Goal: Use online tool/utility: Use online tool/utility

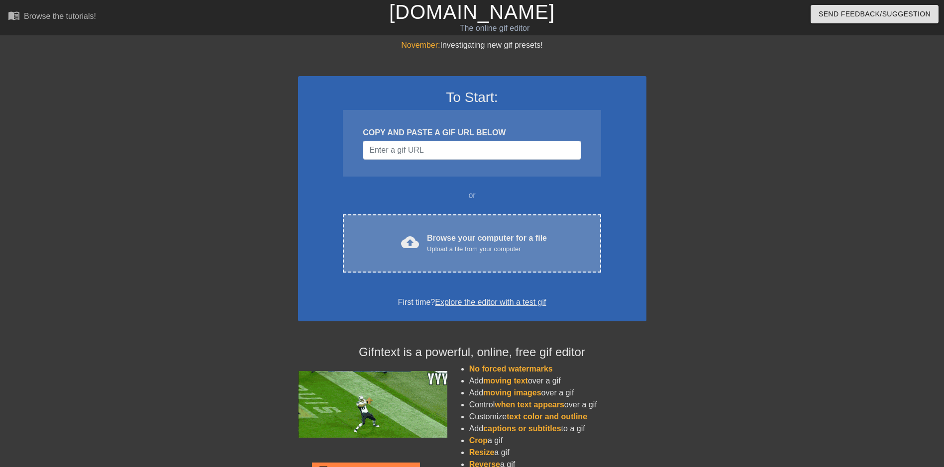
click at [456, 228] on div "cloud_upload Browse your computer for a file Upload a file from your computer C…" at bounding box center [472, 243] width 258 height 58
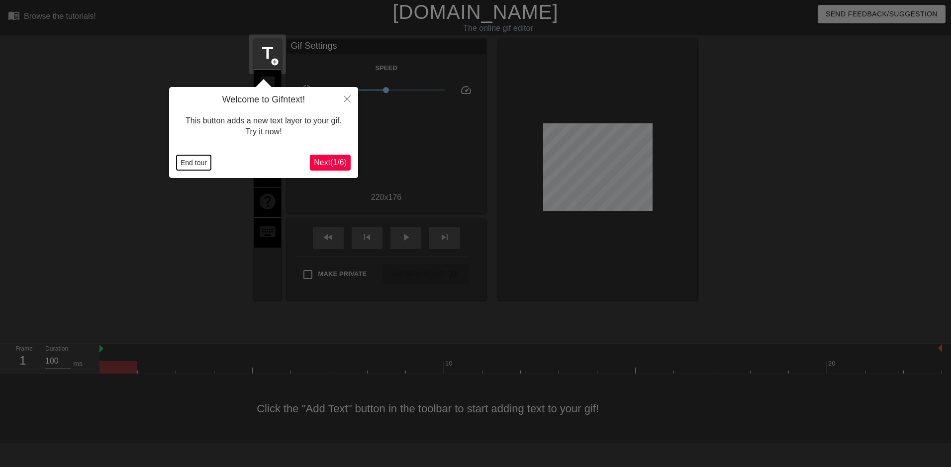
click at [186, 163] on button "End tour" at bounding box center [194, 162] width 34 height 15
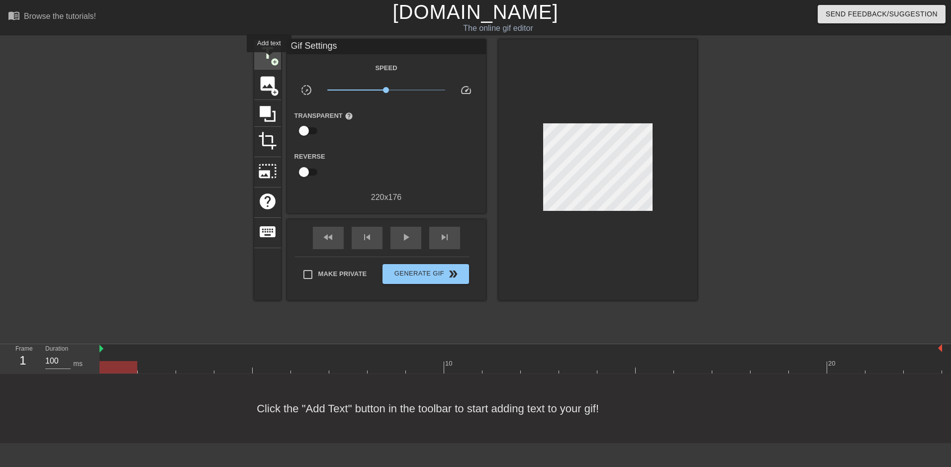
click at [269, 59] on span "title" at bounding box center [267, 53] width 19 height 19
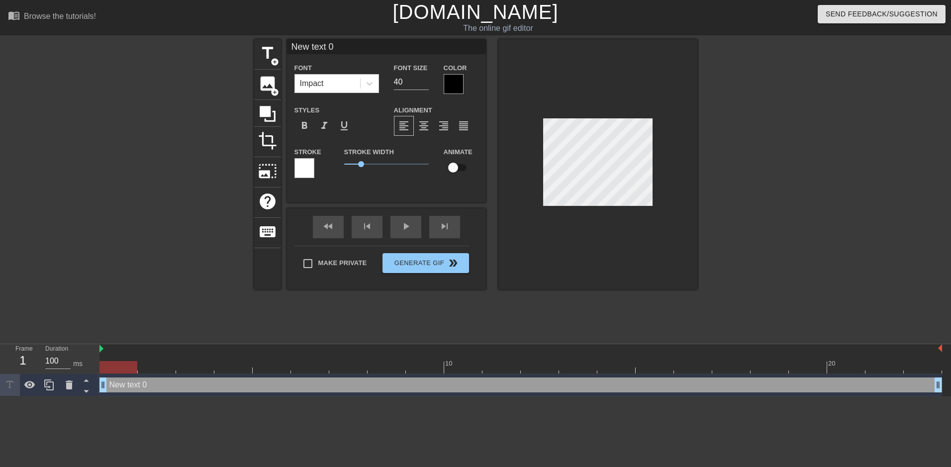
scroll to position [1, 2]
type input "K"
type textarea "K"
type input "KP"
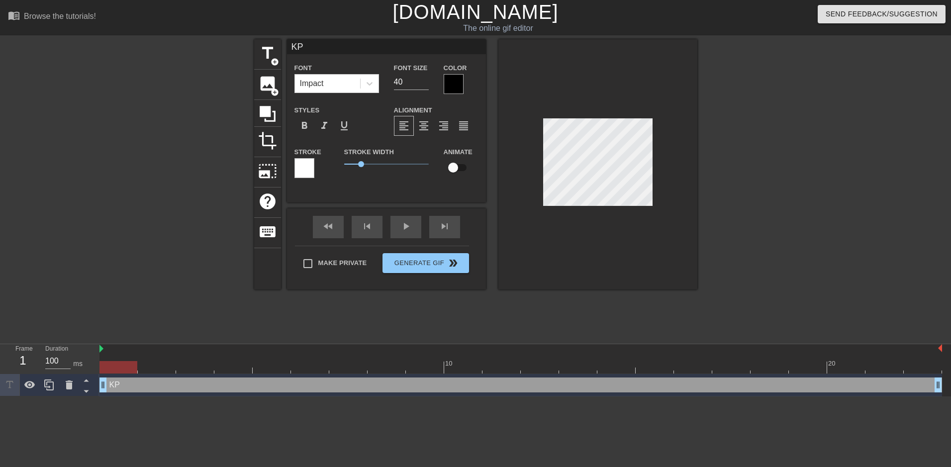
type textarea "KP"
click at [407, 87] on input "40" at bounding box center [411, 82] width 35 height 16
type input "20"
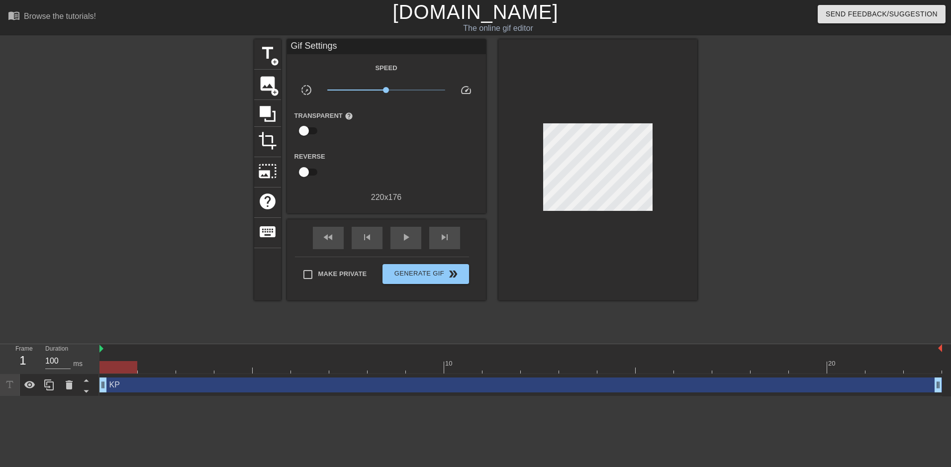
click at [674, 213] on div at bounding box center [597, 169] width 199 height 261
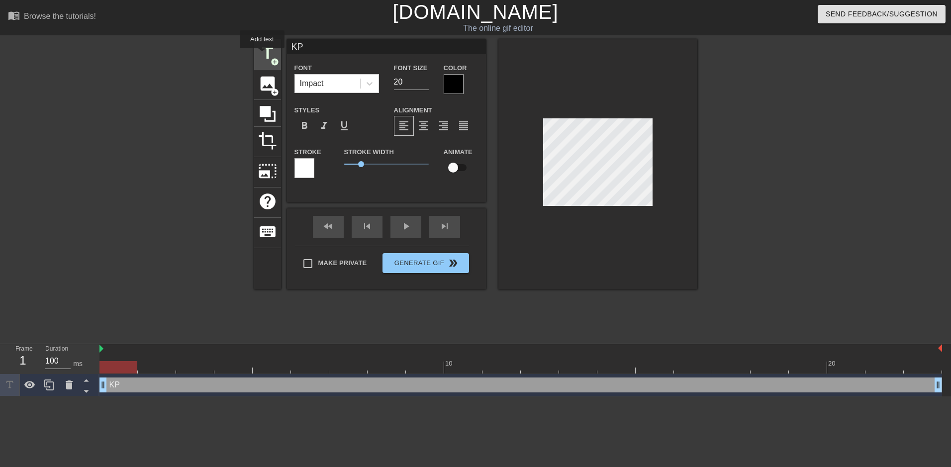
click at [262, 55] on span "title" at bounding box center [267, 53] width 19 height 19
type input "New text 1"
type input "40"
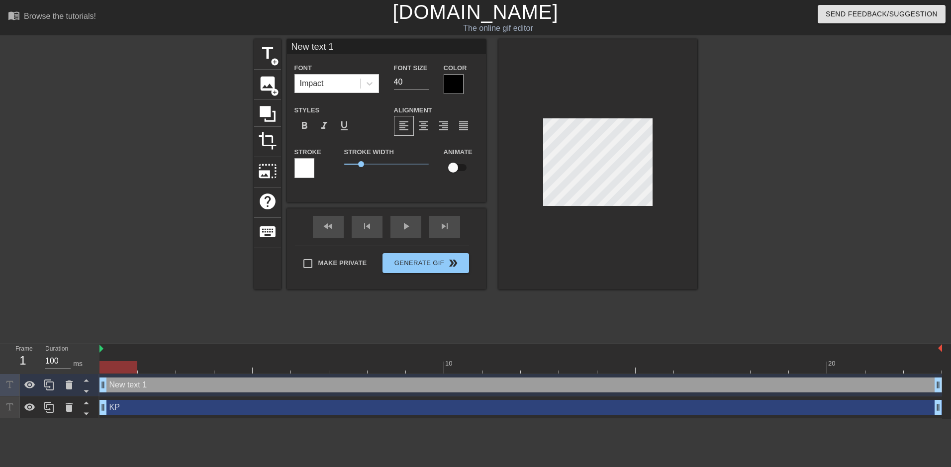
scroll to position [1, 2]
type input "K"
type textarea "K"
type input "KP"
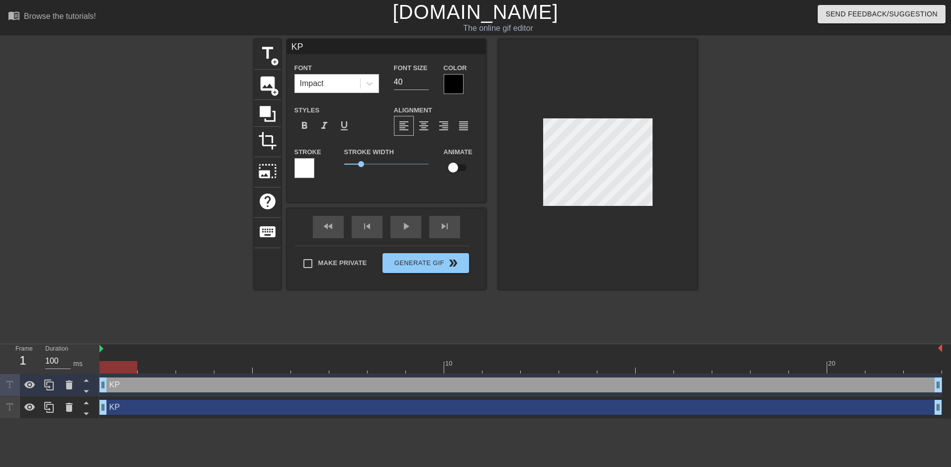
type textarea "KP"
drag, startPoint x: 404, startPoint y: 86, endPoint x: 394, endPoint y: 84, distance: 10.1
click at [394, 84] on input "40" at bounding box center [411, 82] width 35 height 16
type input "20"
click at [270, 60] on span "title" at bounding box center [267, 53] width 19 height 19
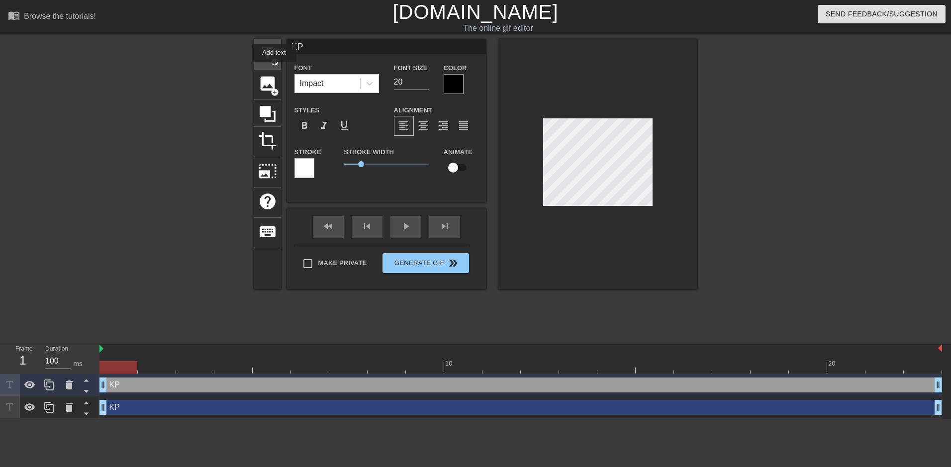
type input "New text 2"
type input "40"
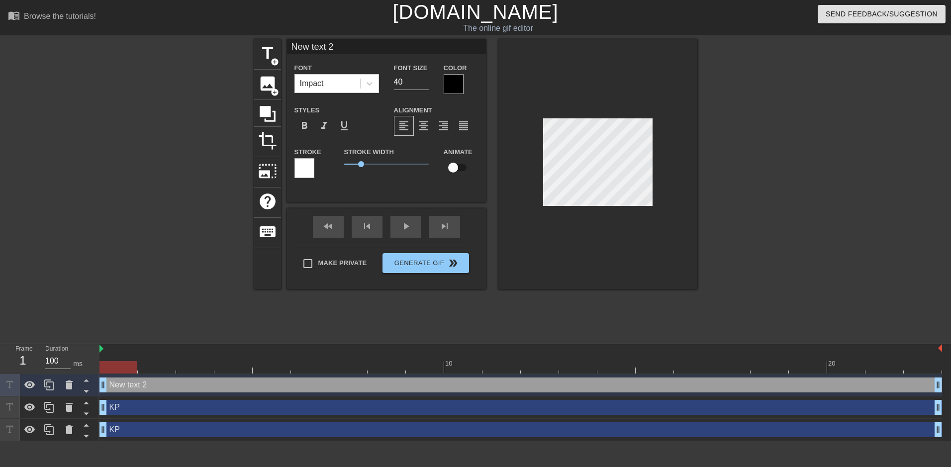
type input "K"
type textarea "K"
type input "KP"
type textarea "KP"
click at [408, 82] on input "40" at bounding box center [411, 82] width 35 height 16
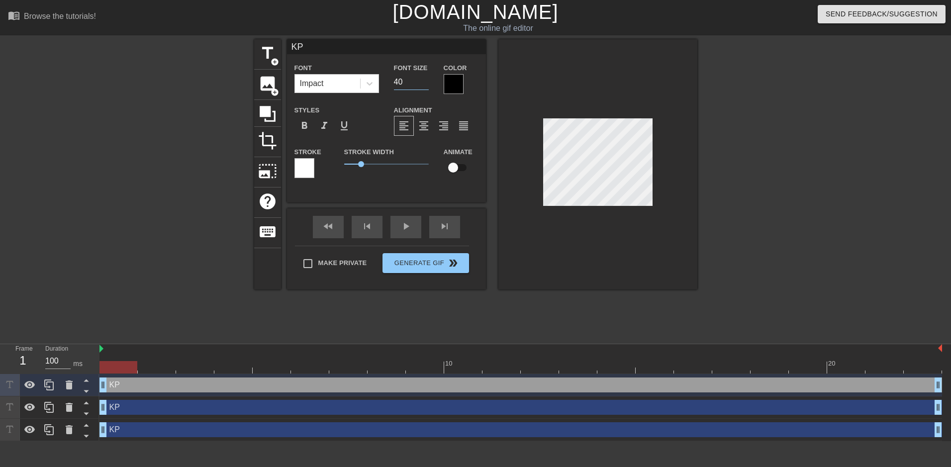
click at [408, 82] on input "40" at bounding box center [411, 82] width 35 height 16
type input "20"
click at [270, 54] on span "title" at bounding box center [267, 53] width 19 height 19
type input "New text 3"
type input "40"
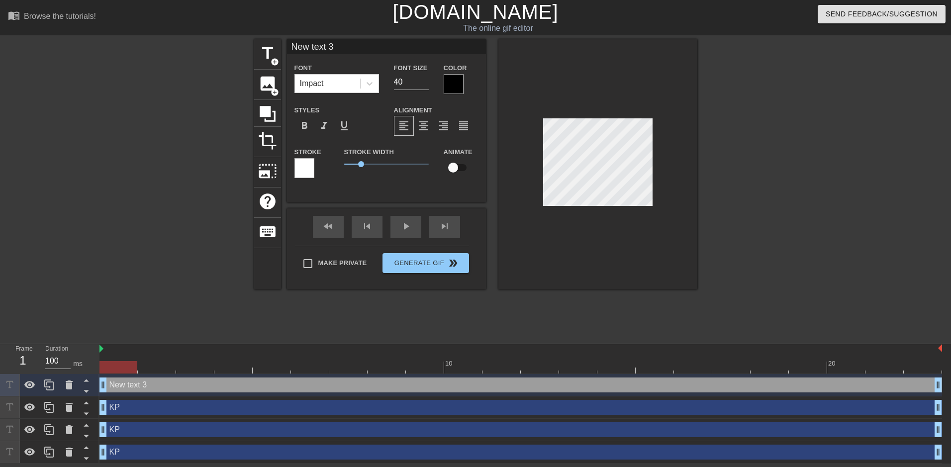
scroll to position [1, 2]
type input "K"
type textarea "K"
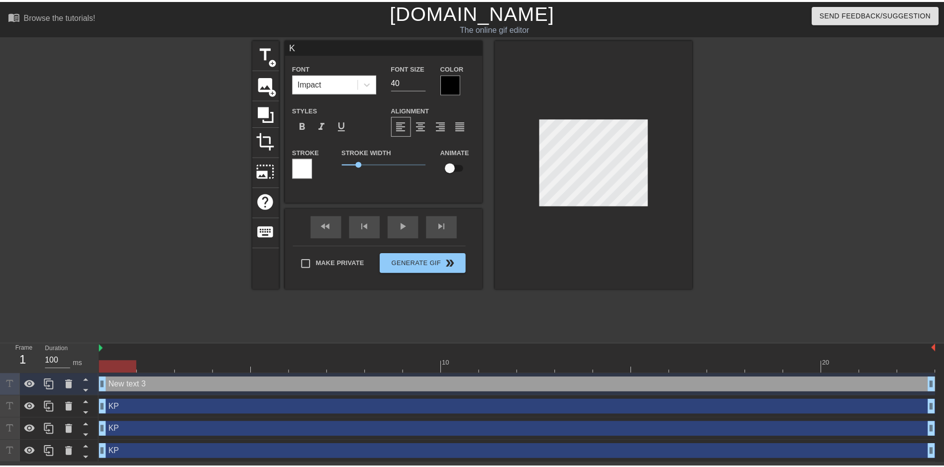
scroll to position [1, 1]
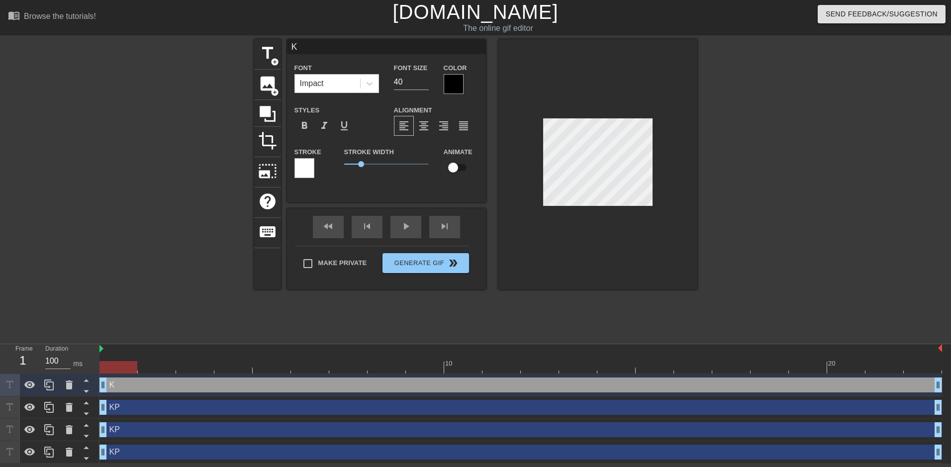
type input "KP"
type textarea "KP"
click at [407, 88] on input "40" at bounding box center [411, 82] width 35 height 16
type input "20"
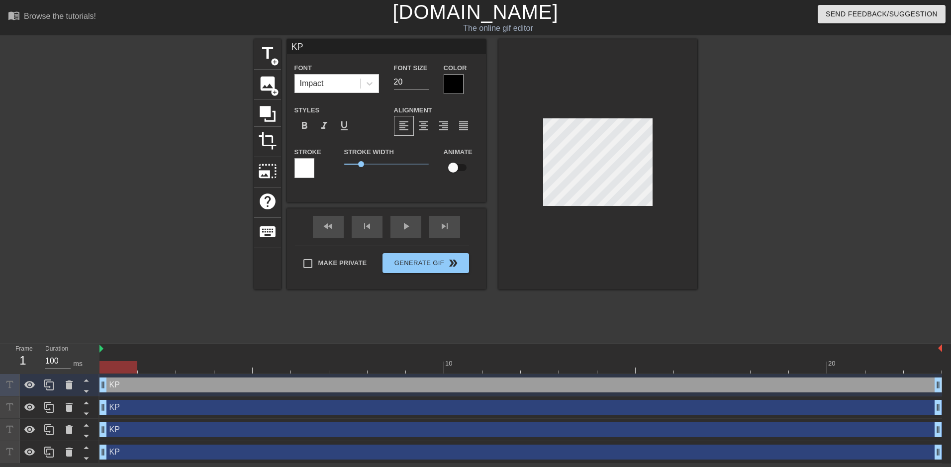
click at [689, 220] on div at bounding box center [597, 164] width 199 height 250
click at [463, 171] on input "checkbox" at bounding box center [453, 167] width 57 height 19
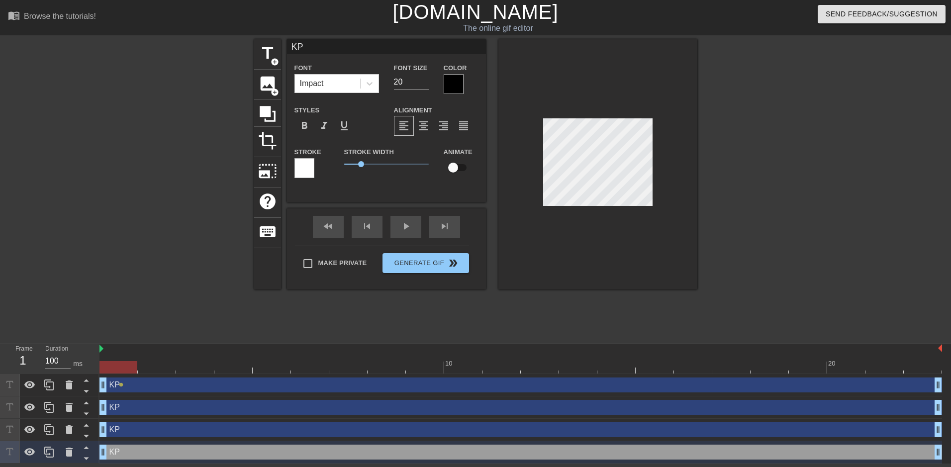
click at [462, 168] on input "checkbox" at bounding box center [453, 167] width 57 height 19
checkbox input "true"
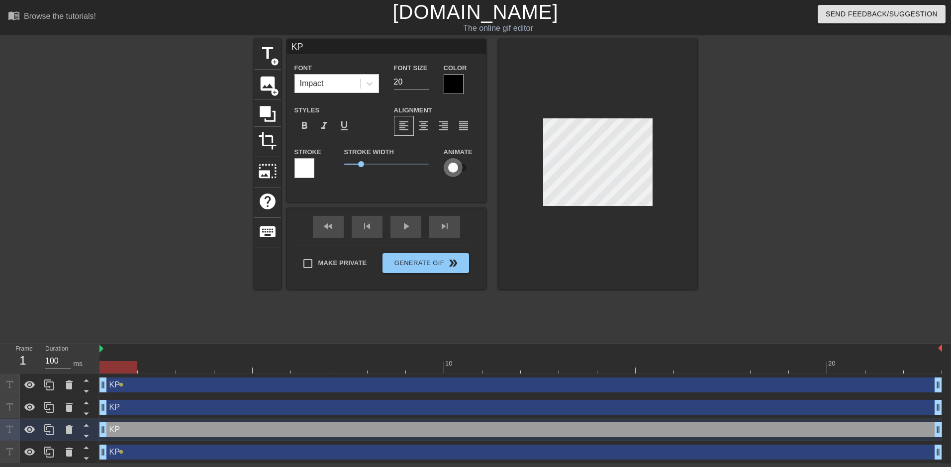
click at [460, 175] on input "checkbox" at bounding box center [453, 167] width 57 height 19
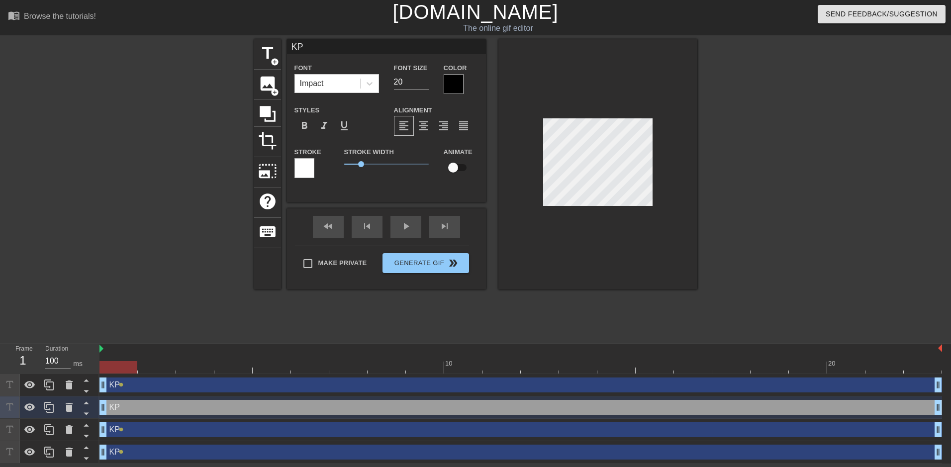
click at [469, 166] on input "checkbox" at bounding box center [453, 167] width 57 height 19
checkbox input "true"
click at [233, 369] on div at bounding box center [520, 367] width 843 height 12
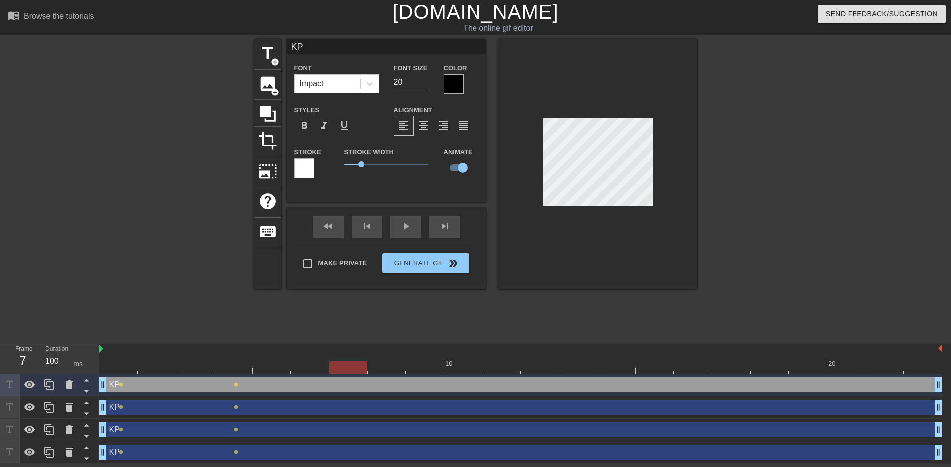
click at [344, 368] on div at bounding box center [520, 367] width 843 height 12
click at [503, 368] on div at bounding box center [520, 367] width 843 height 12
click at [645, 369] on div at bounding box center [520, 367] width 843 height 12
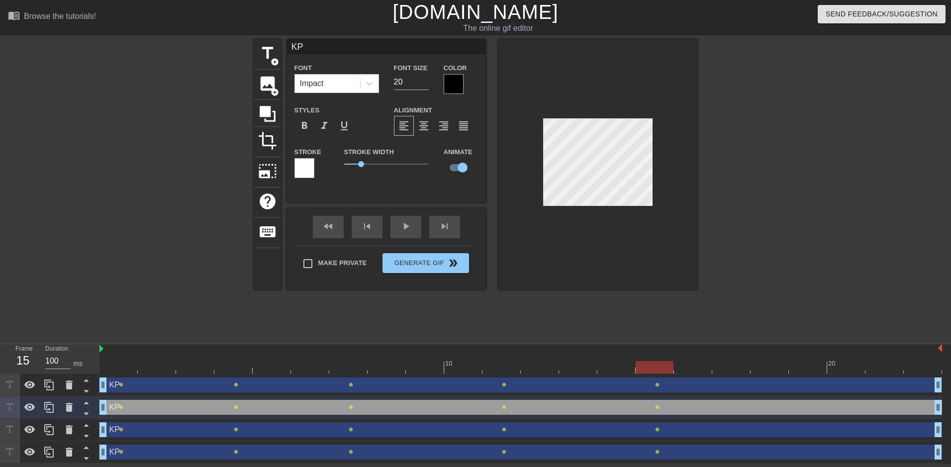
click at [767, 366] on div at bounding box center [520, 367] width 843 height 12
click at [919, 371] on div at bounding box center [520, 367] width 843 height 12
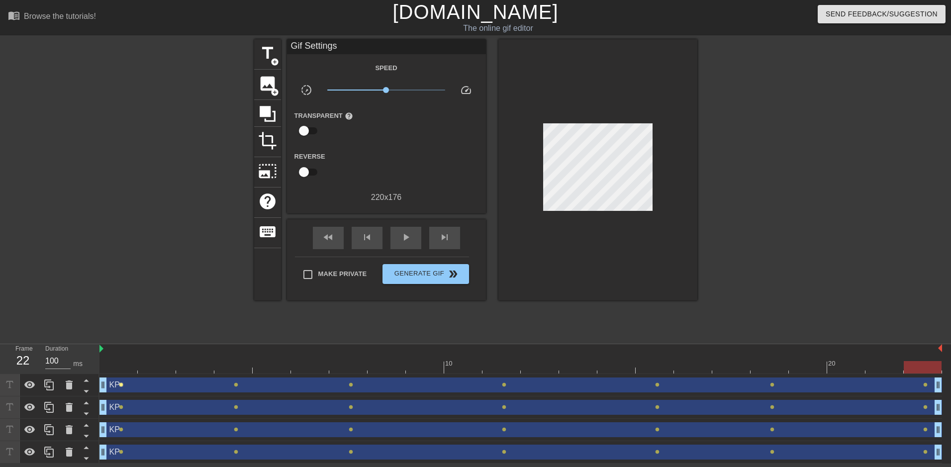
click at [119, 384] on span "lens" at bounding box center [121, 385] width 4 height 4
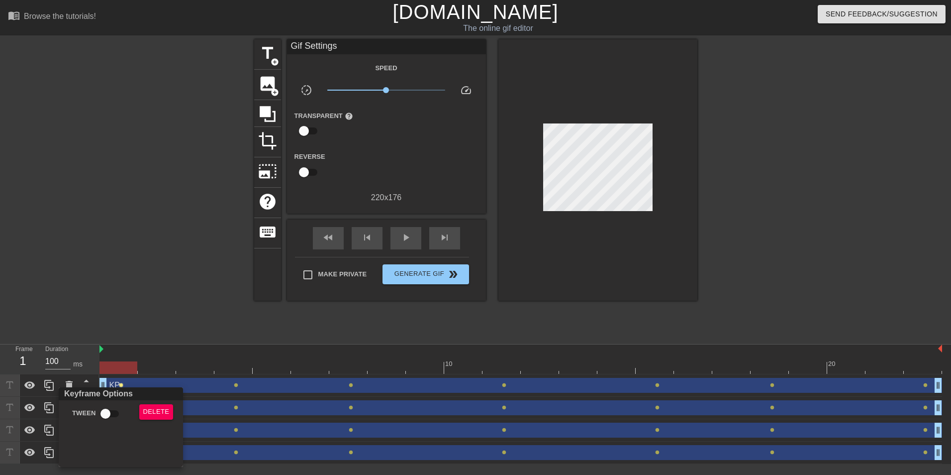
click at [115, 411] on input "Tween" at bounding box center [105, 413] width 57 height 19
checkbox input "true"
click at [233, 383] on div at bounding box center [475, 237] width 951 height 475
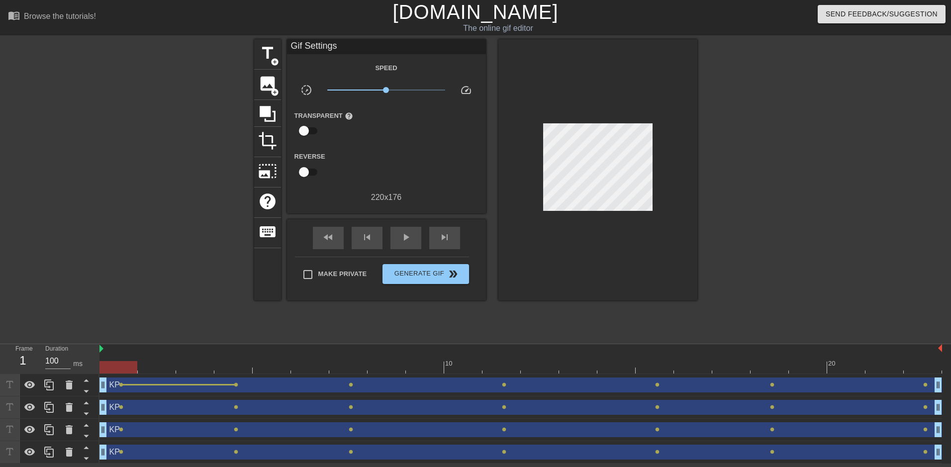
click at [236, 383] on span "lens" at bounding box center [236, 385] width 4 height 4
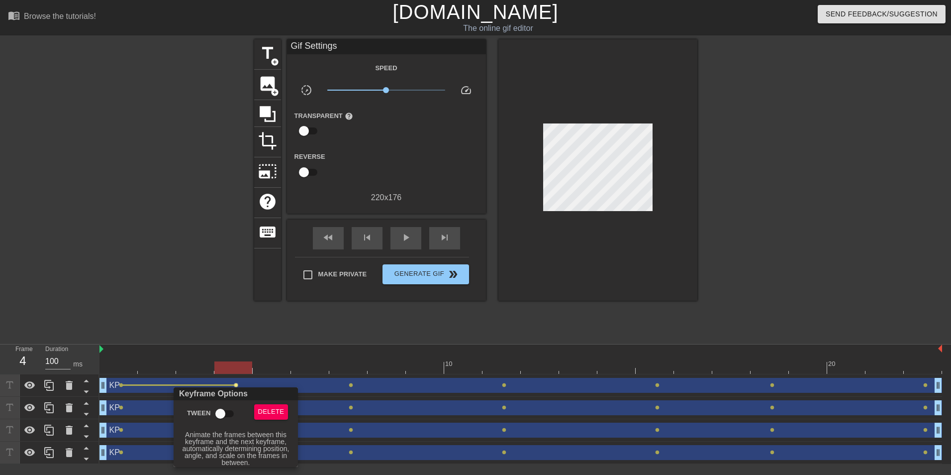
click at [221, 412] on input "Tween" at bounding box center [220, 413] width 57 height 19
checkbox input "true"
click at [122, 407] on div at bounding box center [475, 237] width 951 height 475
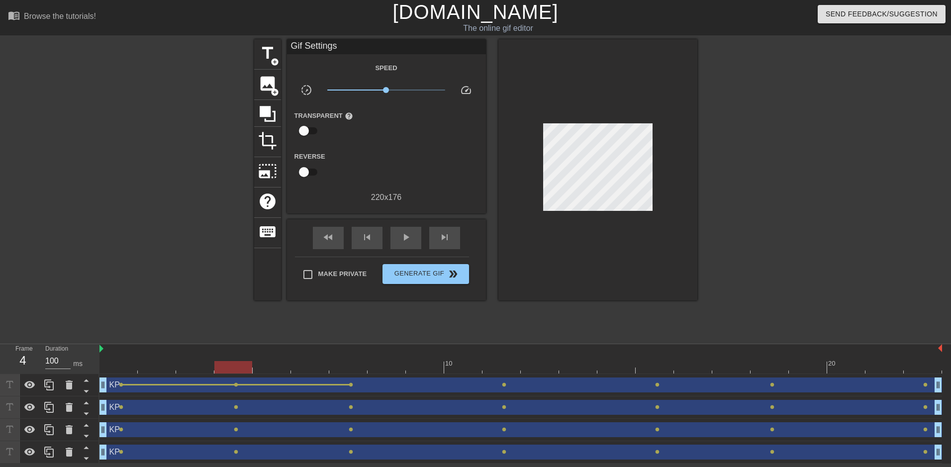
click at [122, 407] on span "lens" at bounding box center [121, 407] width 4 height 4
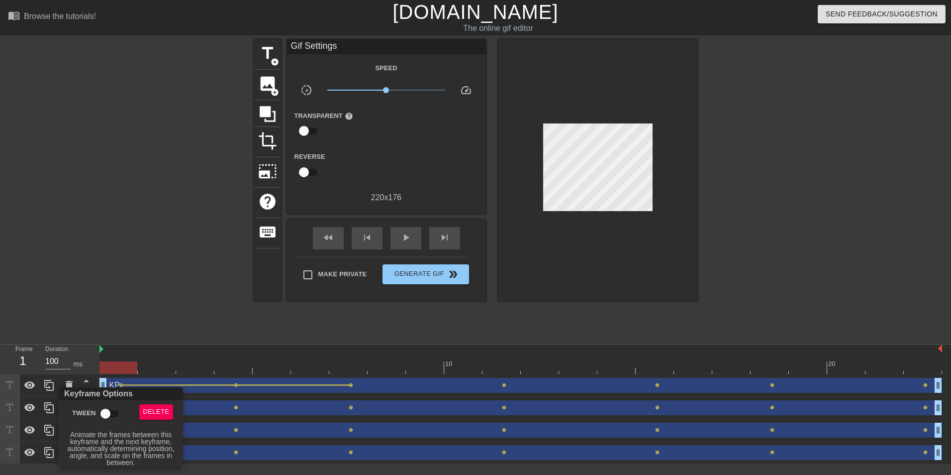
click at [108, 411] on input "Tween" at bounding box center [105, 413] width 57 height 19
checkbox input "true"
click at [233, 406] on div at bounding box center [475, 237] width 951 height 475
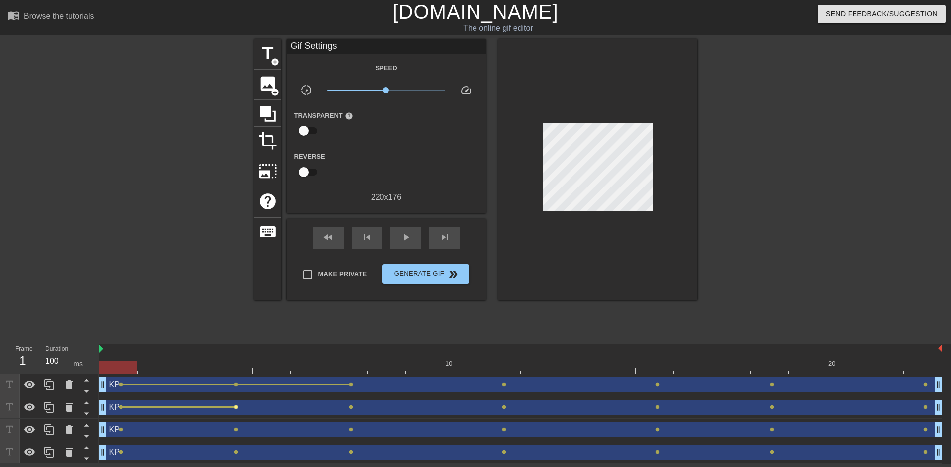
click at [234, 406] on span "lens" at bounding box center [236, 407] width 4 height 4
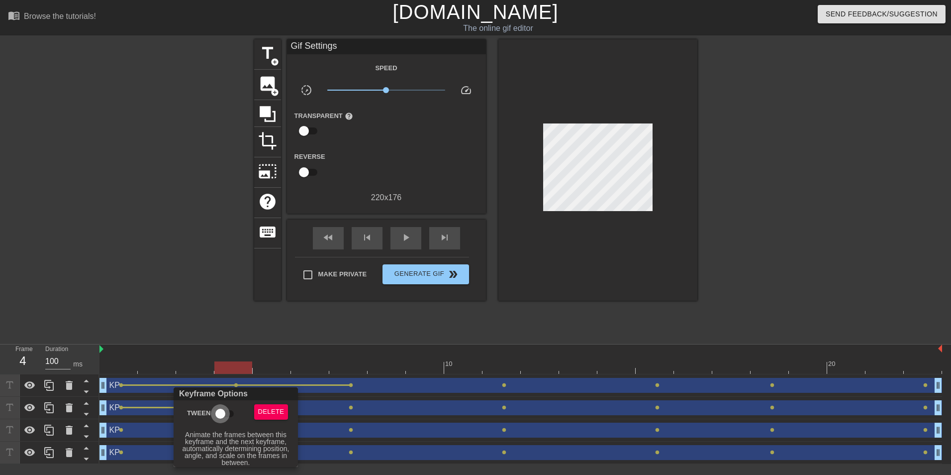
click at [221, 416] on input "Tween" at bounding box center [220, 413] width 57 height 19
checkbox input "true"
click at [120, 428] on div at bounding box center [475, 237] width 951 height 475
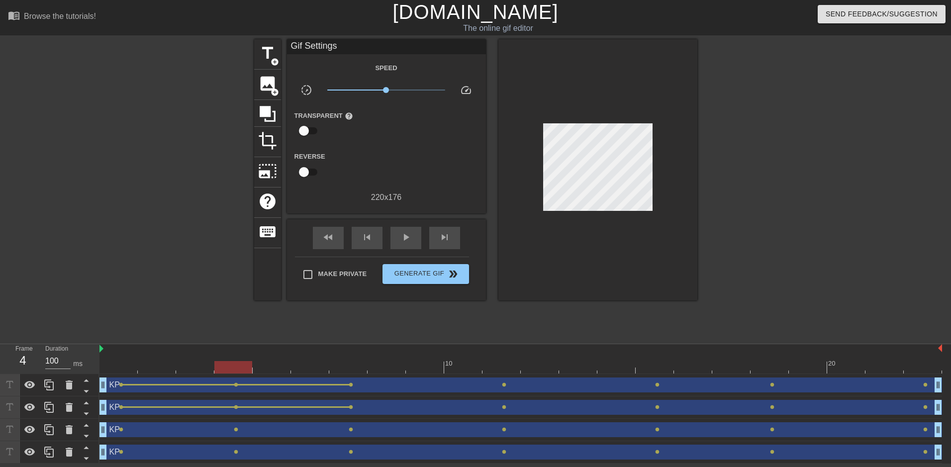
click at [120, 428] on span "lens" at bounding box center [121, 429] width 4 height 4
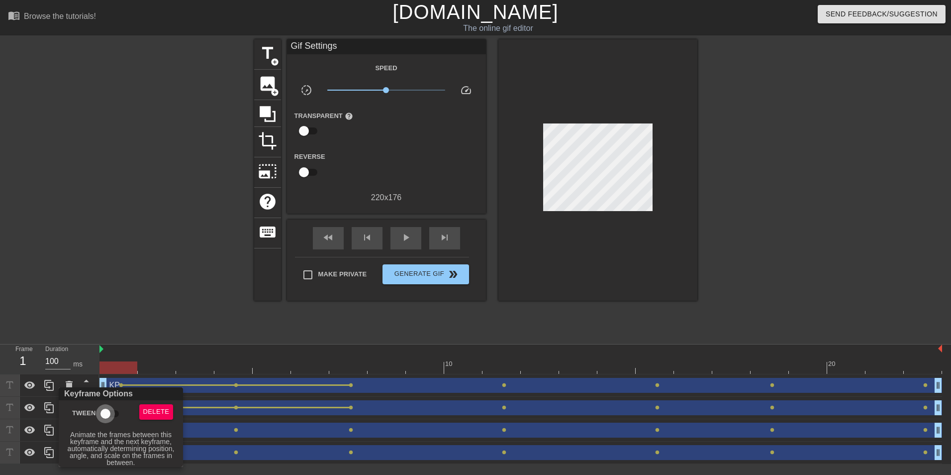
click at [113, 410] on input "Tween" at bounding box center [105, 413] width 57 height 19
checkbox input "true"
click at [233, 447] on div at bounding box center [475, 237] width 951 height 475
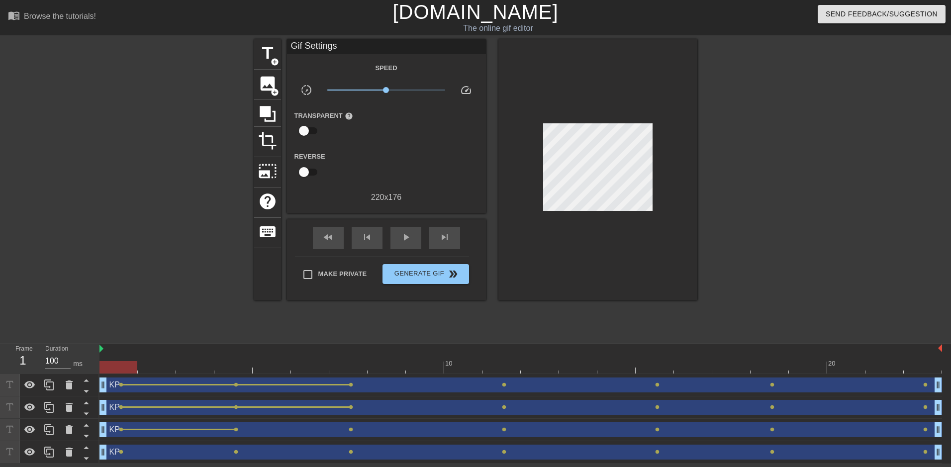
click at [233, 449] on div "KP drag_handle drag_handle" at bounding box center [520, 452] width 843 height 15
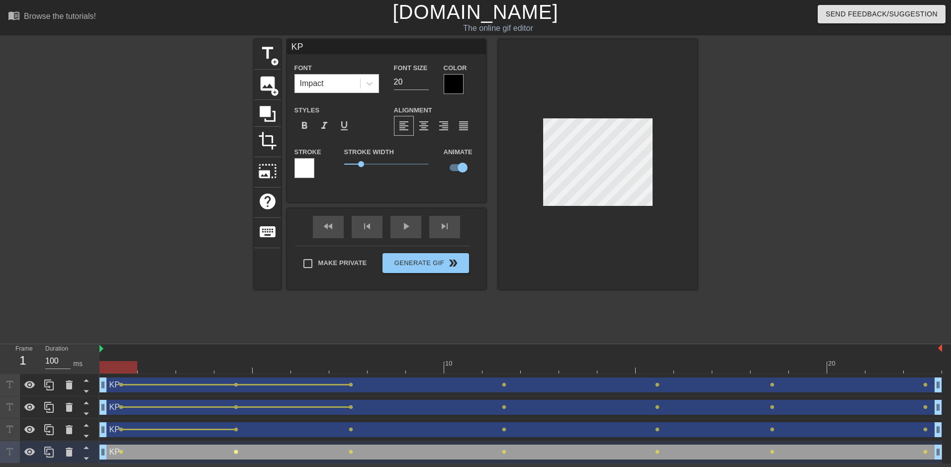
click at [234, 453] on span "lens" at bounding box center [236, 452] width 4 height 4
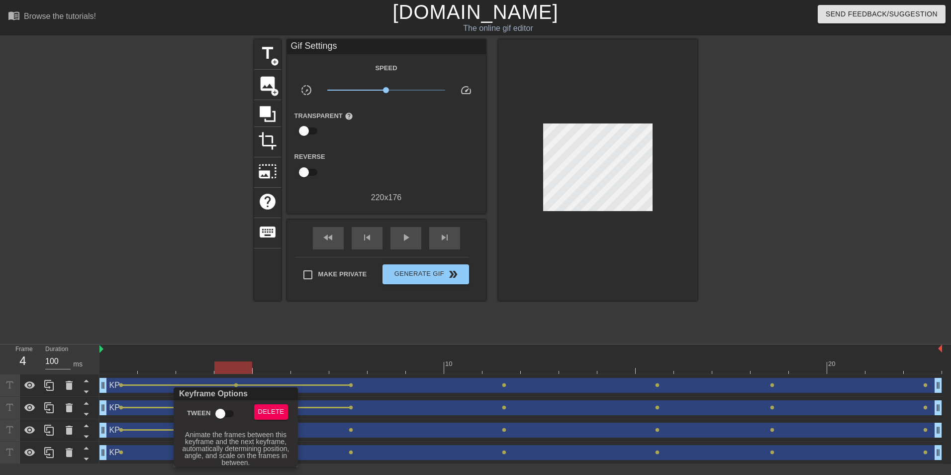
click at [212, 413] on input "Tween" at bounding box center [220, 413] width 57 height 19
checkbox input "true"
click at [116, 451] on div at bounding box center [475, 237] width 951 height 475
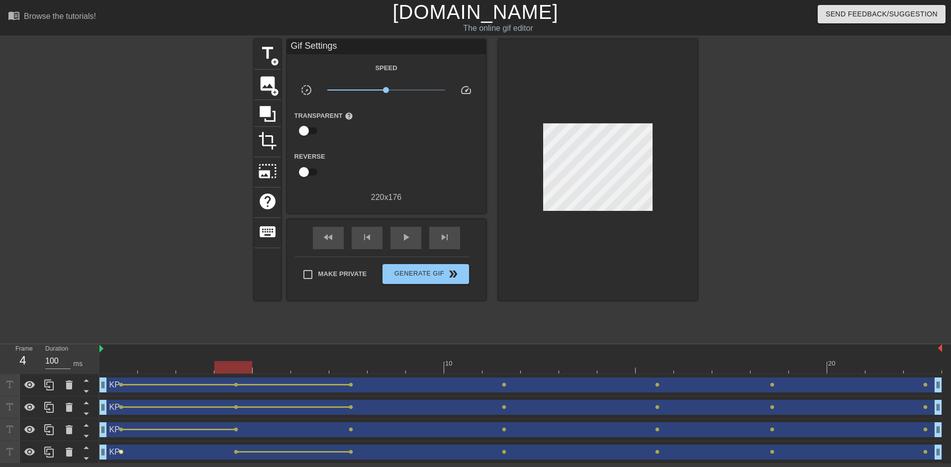
click at [119, 451] on span "lens" at bounding box center [121, 452] width 4 height 4
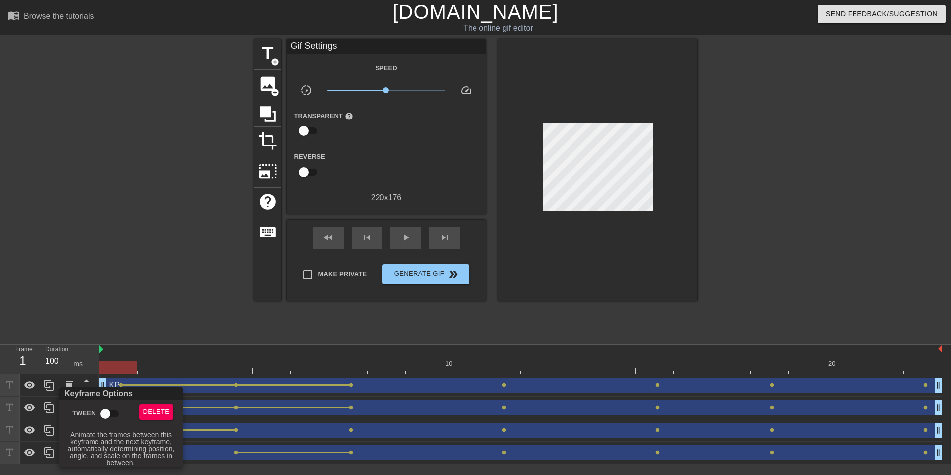
click at [109, 413] on input "Tween" at bounding box center [105, 413] width 57 height 19
checkbox input "true"
click at [247, 430] on div at bounding box center [475, 237] width 951 height 475
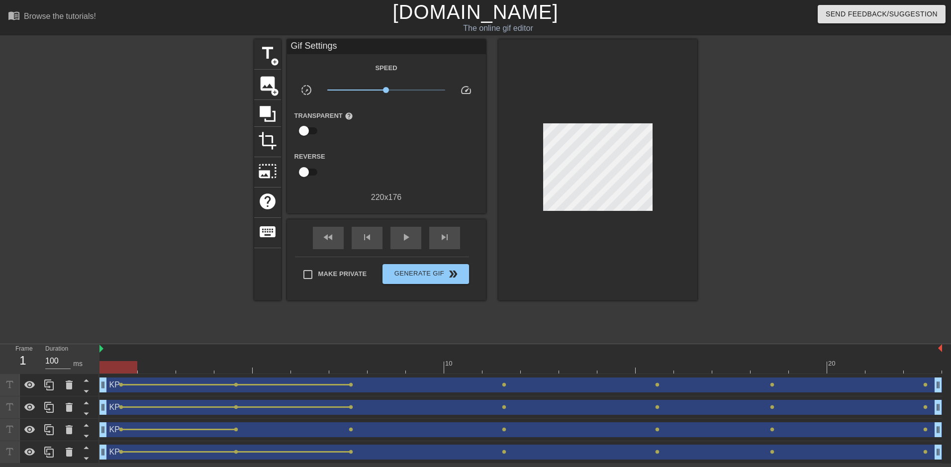
click at [241, 430] on div "KP drag_handle drag_handle" at bounding box center [520, 429] width 843 height 15
click at [238, 430] on span "lens" at bounding box center [236, 429] width 4 height 4
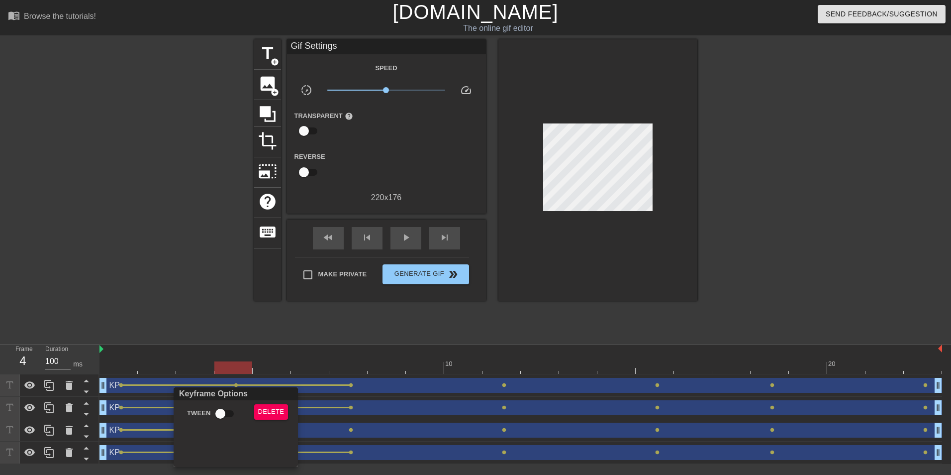
click at [228, 405] on input "Tween" at bounding box center [220, 413] width 57 height 19
checkbox input "true"
click at [357, 427] on div at bounding box center [475, 237] width 951 height 475
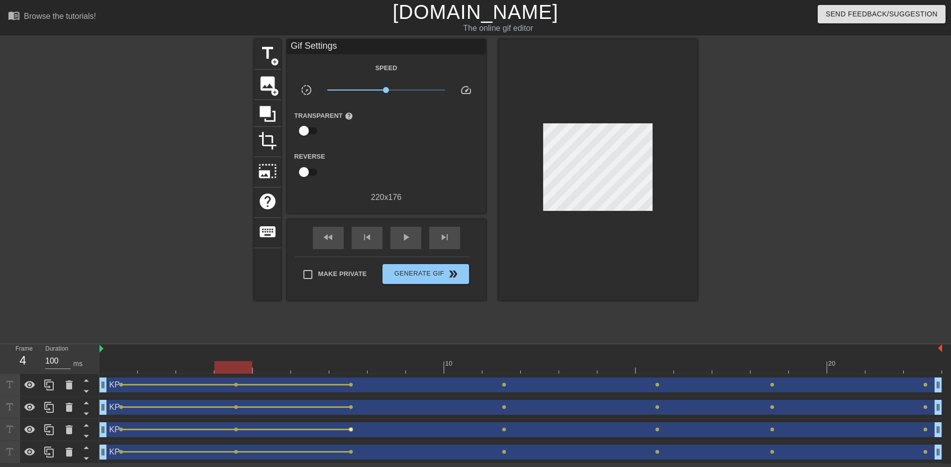
click at [353, 429] on span "lens" at bounding box center [351, 429] width 4 height 4
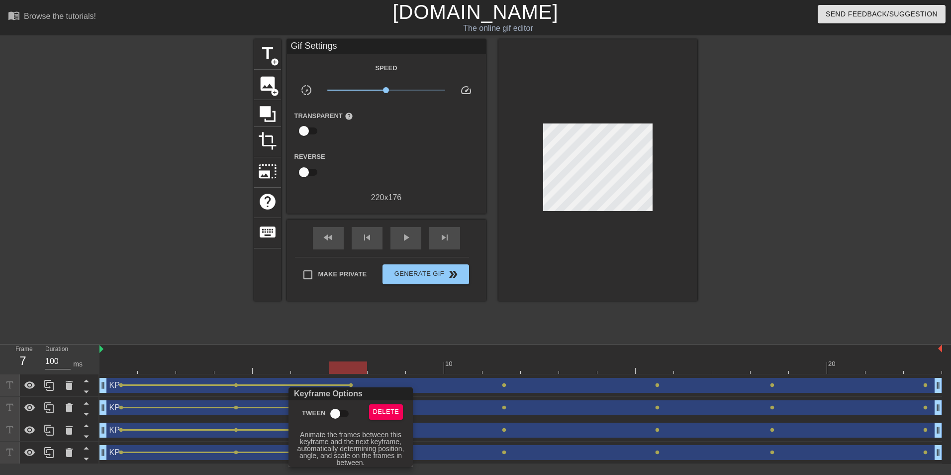
click at [342, 407] on input "Tween" at bounding box center [335, 413] width 57 height 19
checkbox input "true"
click at [350, 390] on div "Keyframe Options" at bounding box center [351, 393] width 128 height 13
click at [350, 386] on div at bounding box center [475, 237] width 951 height 475
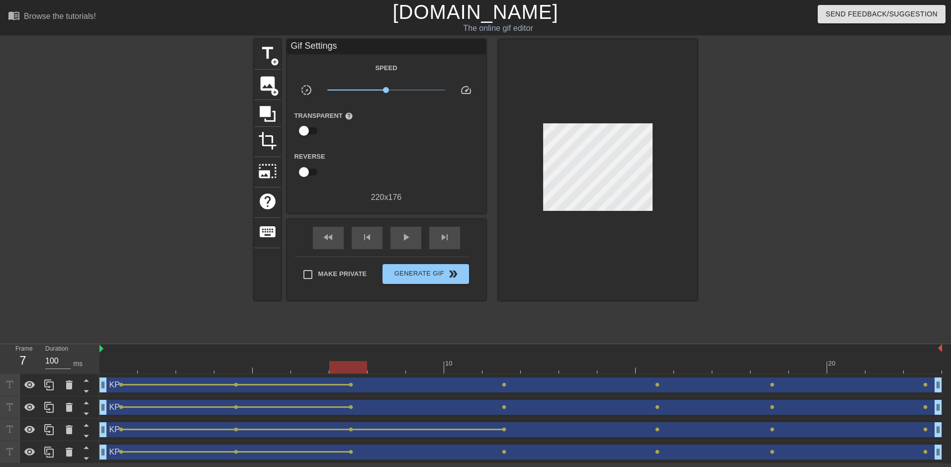
click at [350, 386] on span "lens" at bounding box center [351, 385] width 4 height 4
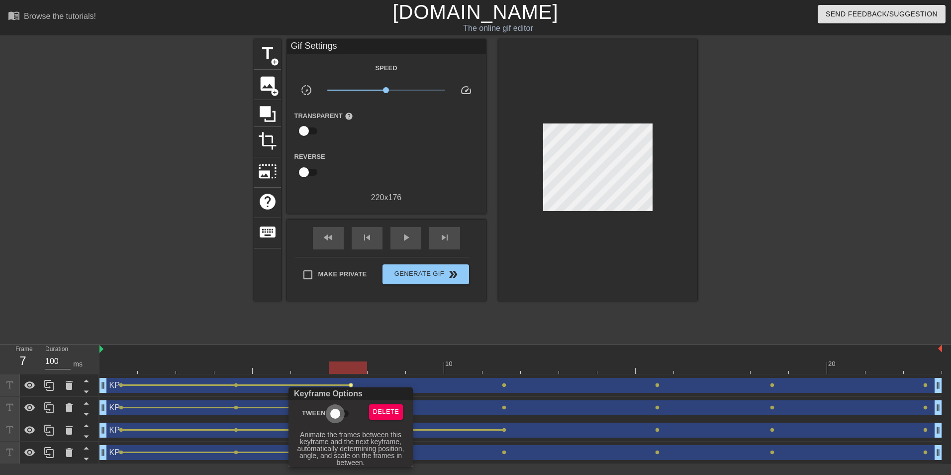
click at [342, 412] on input "Tween" at bounding box center [335, 413] width 57 height 19
checkbox input "true"
click at [495, 384] on div at bounding box center [475, 237] width 951 height 475
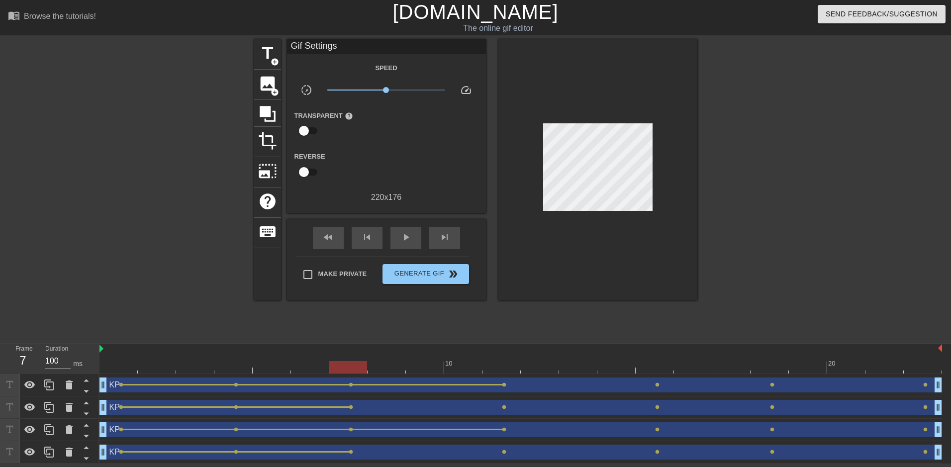
click at [502, 385] on span "lens" at bounding box center [504, 385] width 4 height 4
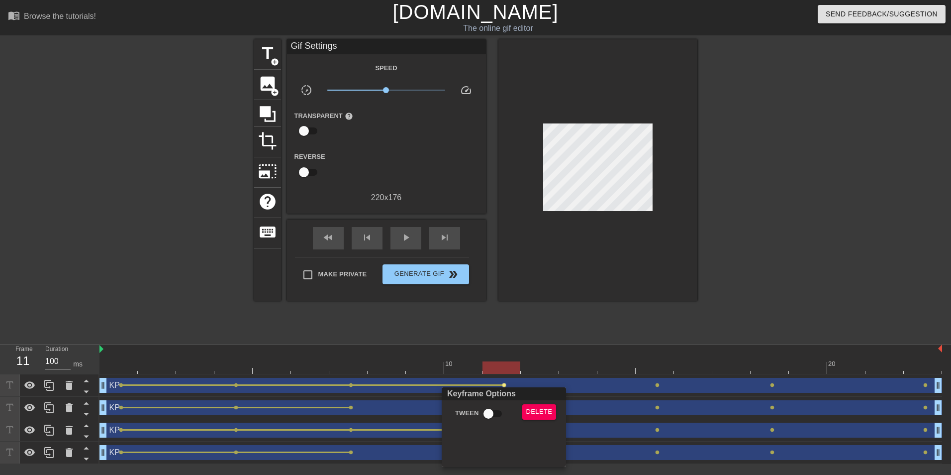
click at [493, 414] on input "Tween" at bounding box center [488, 413] width 57 height 19
checkbox input "true"
click at [351, 408] on div at bounding box center [475, 237] width 951 height 475
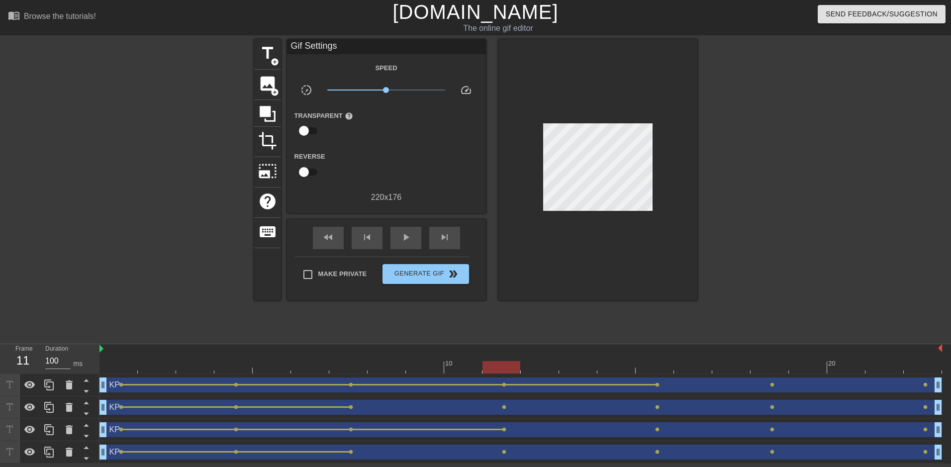
click at [349, 408] on span "lens" at bounding box center [351, 407] width 4 height 4
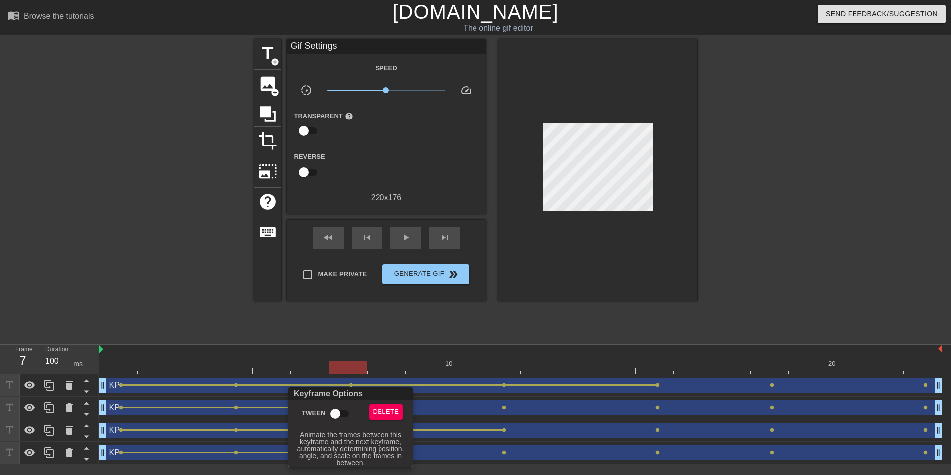
click at [338, 412] on input "Tween" at bounding box center [335, 413] width 57 height 19
checkbox input "true"
click at [490, 458] on div at bounding box center [475, 237] width 951 height 475
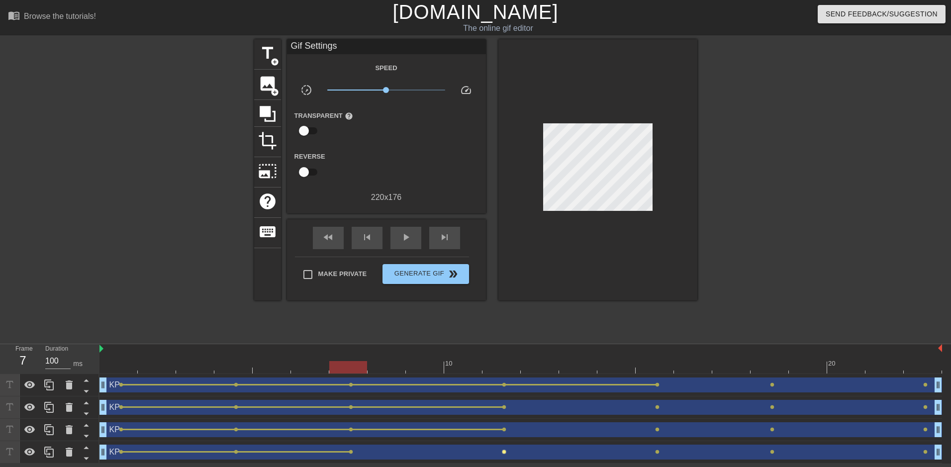
click at [504, 452] on span "lens" at bounding box center [504, 452] width 4 height 4
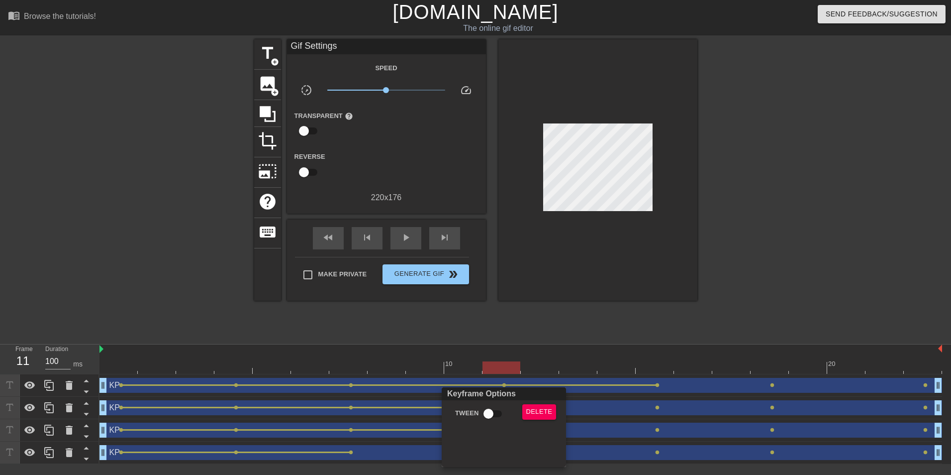
click at [484, 416] on input "Tween" at bounding box center [488, 413] width 57 height 19
checkbox input "true"
click at [357, 450] on div at bounding box center [475, 237] width 951 height 475
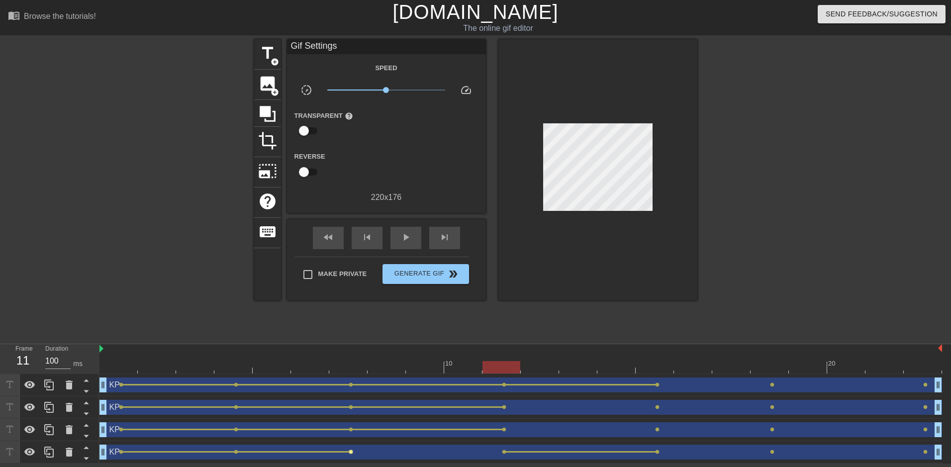
click at [353, 451] on span "lens" at bounding box center [351, 452] width 4 height 4
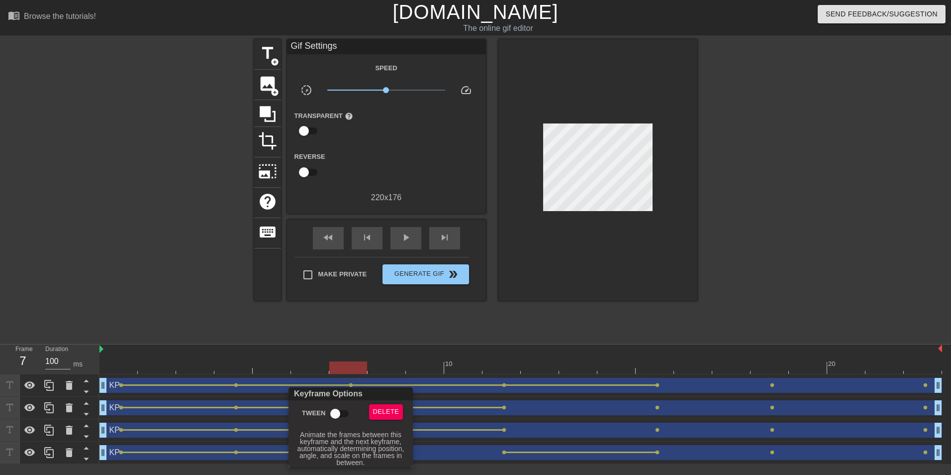
click at [340, 408] on input "Tween" at bounding box center [335, 413] width 57 height 19
checkbox input "true"
click at [508, 409] on div at bounding box center [475, 237] width 951 height 475
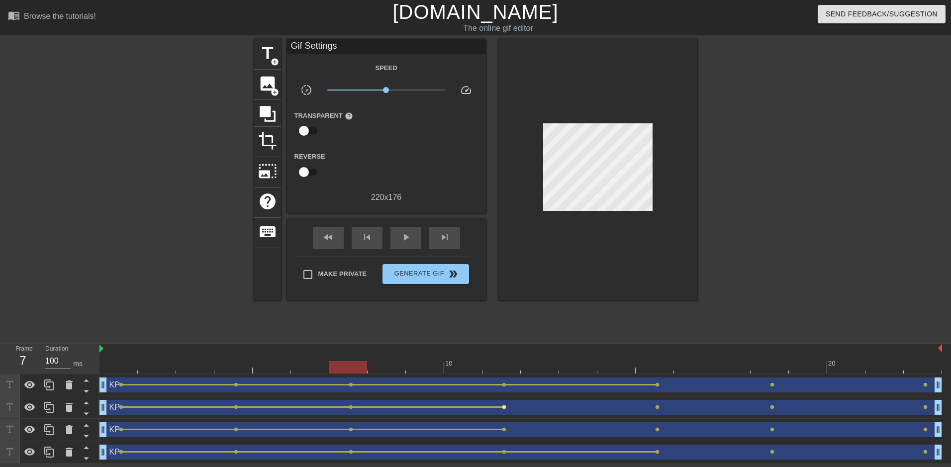
click at [505, 406] on span "lens" at bounding box center [504, 407] width 4 height 4
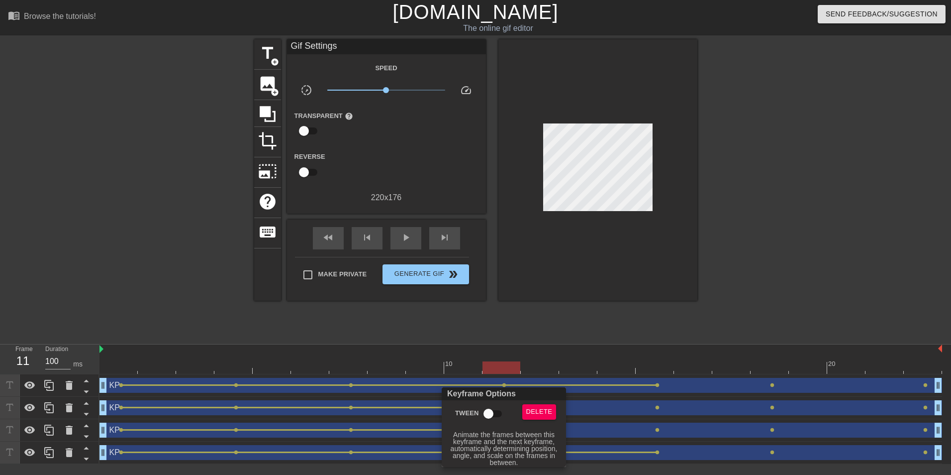
click at [493, 411] on input "Tween" at bounding box center [488, 413] width 57 height 19
checkbox input "true"
drag, startPoint x: 632, startPoint y: 430, endPoint x: 641, endPoint y: 431, distance: 9.0
click at [634, 430] on div at bounding box center [475, 237] width 951 height 475
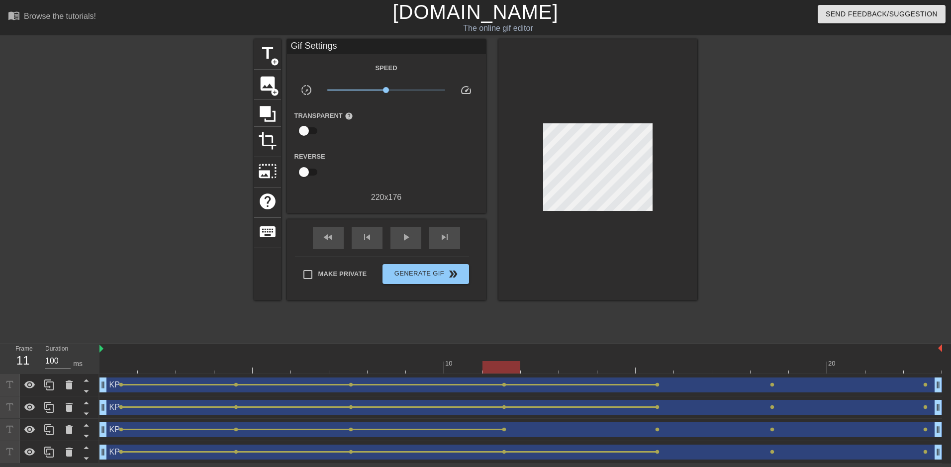
click at [664, 431] on div "KP drag_handle drag_handle" at bounding box center [520, 429] width 843 height 15
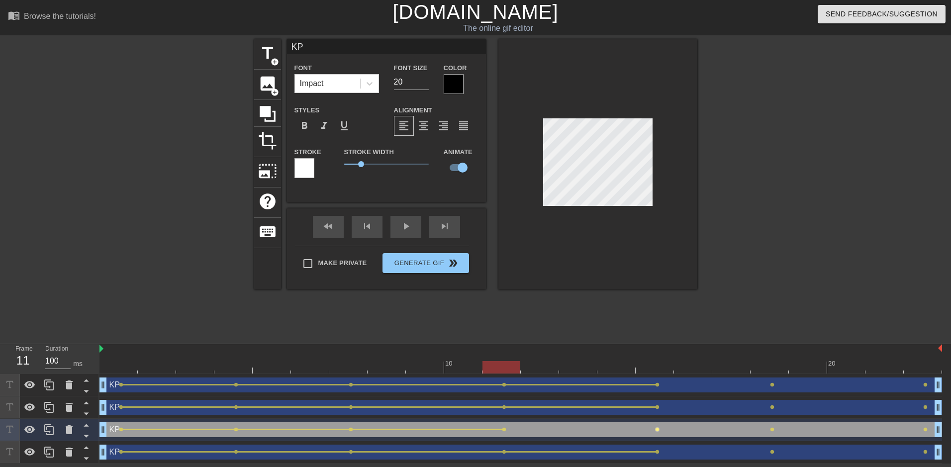
click at [658, 431] on span "lens" at bounding box center [657, 429] width 4 height 4
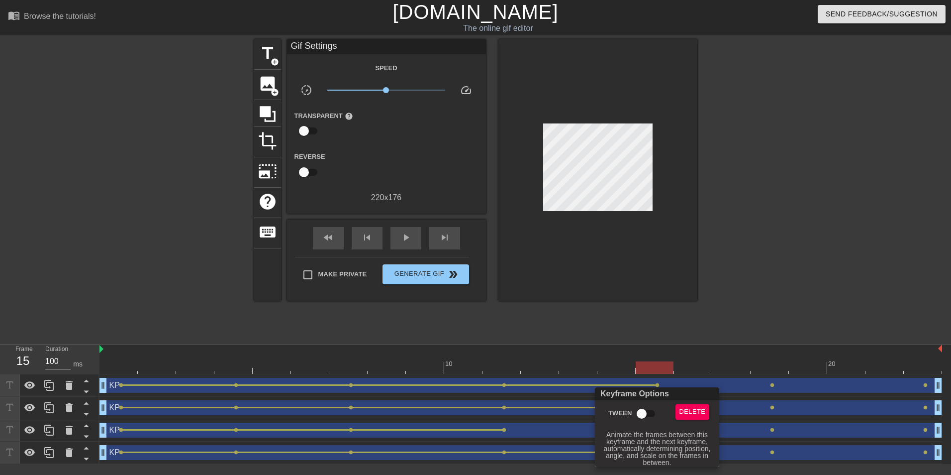
click at [644, 414] on input "Tween" at bounding box center [641, 413] width 57 height 19
checkbox input "true"
click at [503, 430] on div at bounding box center [475, 237] width 951 height 475
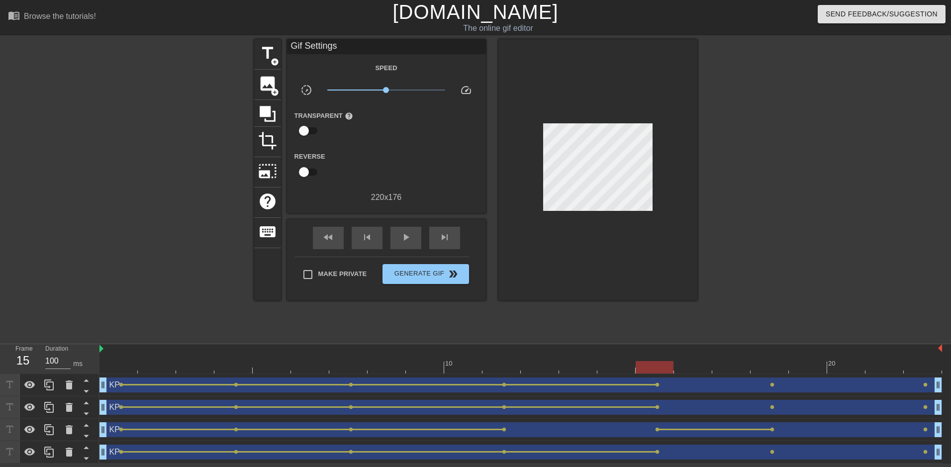
click at [503, 430] on span "lens" at bounding box center [504, 429] width 4 height 4
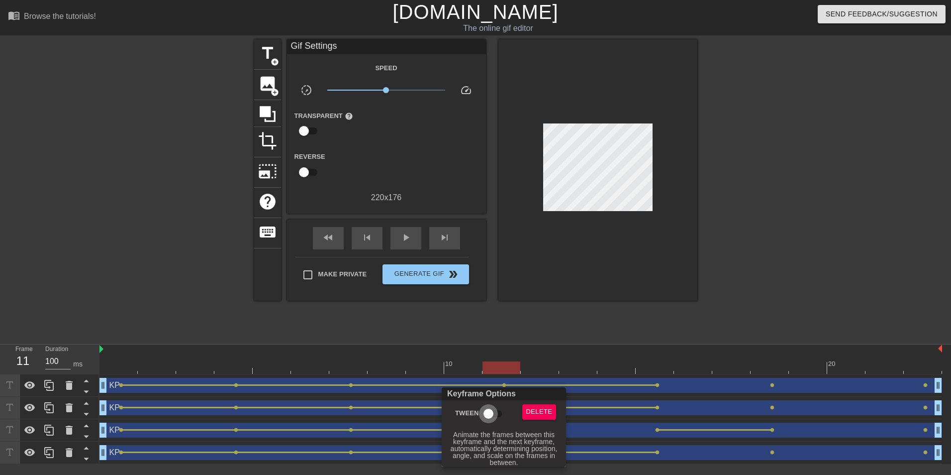
click at [499, 412] on input "Tween" at bounding box center [488, 413] width 57 height 19
checkbox input "true"
click at [660, 380] on div at bounding box center [475, 237] width 951 height 475
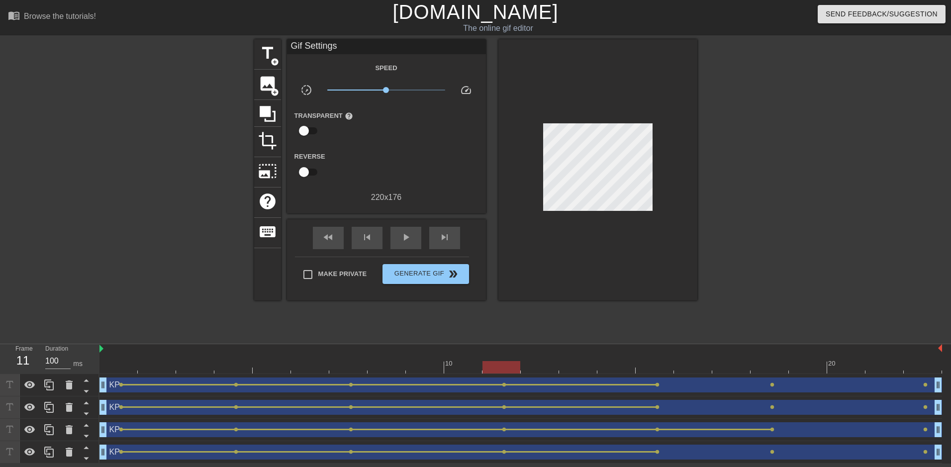
click at [655, 383] on span "lens" at bounding box center [657, 385] width 4 height 4
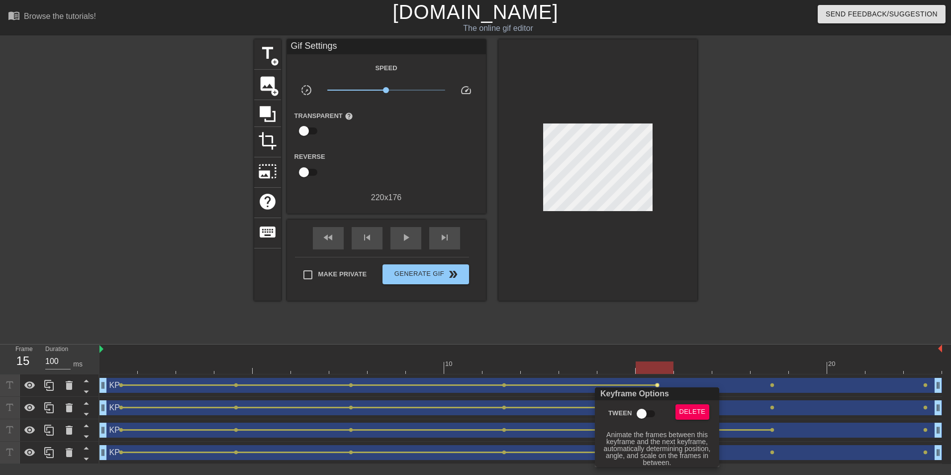
click at [645, 413] on input "Tween" at bounding box center [641, 413] width 57 height 19
checkbox input "true"
click at [757, 384] on div at bounding box center [475, 237] width 951 height 475
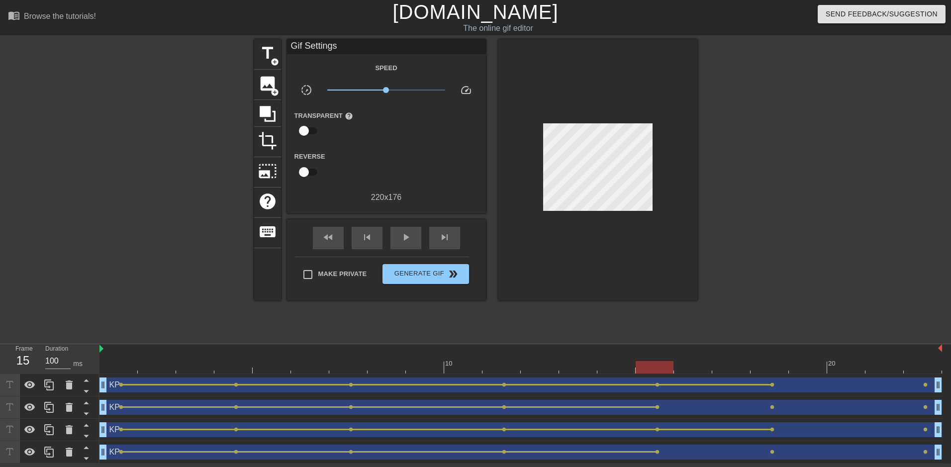
click at [776, 384] on div "KP drag_handle drag_handle" at bounding box center [520, 385] width 843 height 15
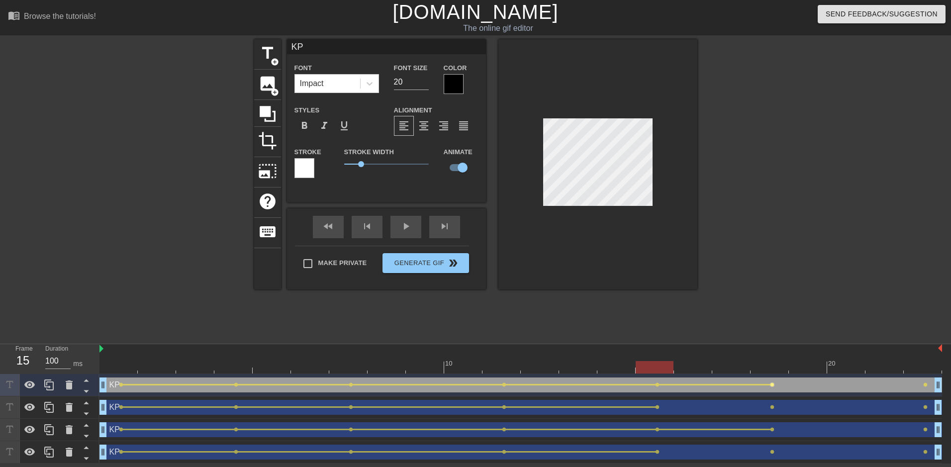
click at [773, 384] on span "lens" at bounding box center [772, 385] width 4 height 4
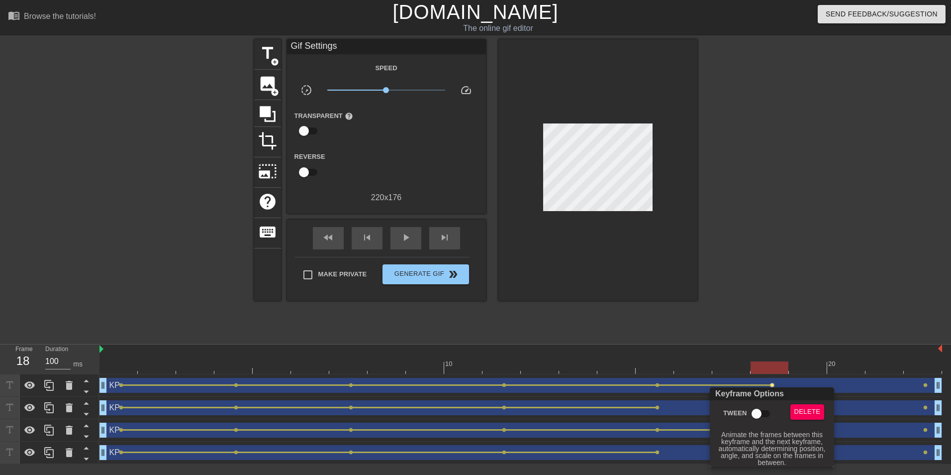
click at [748, 413] on input "Tween" at bounding box center [756, 413] width 57 height 19
checkbox input "true"
click at [667, 406] on div at bounding box center [475, 237] width 951 height 475
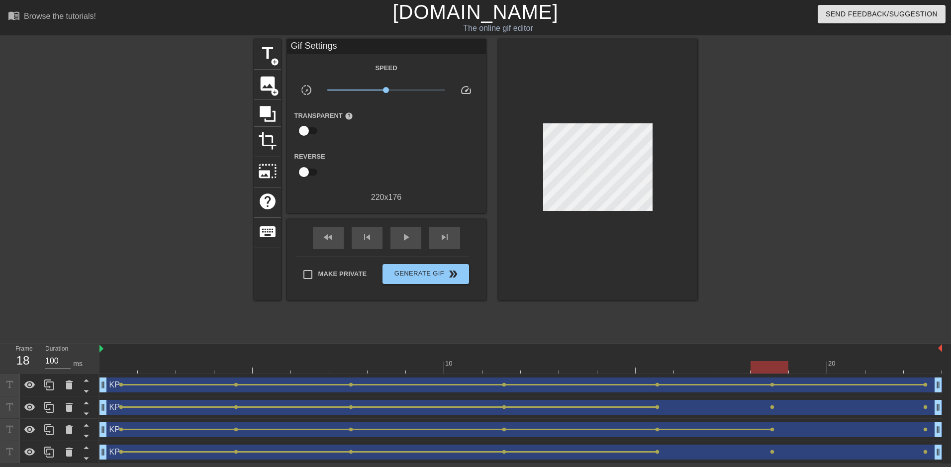
click at [658, 406] on span "lens" at bounding box center [657, 407] width 4 height 4
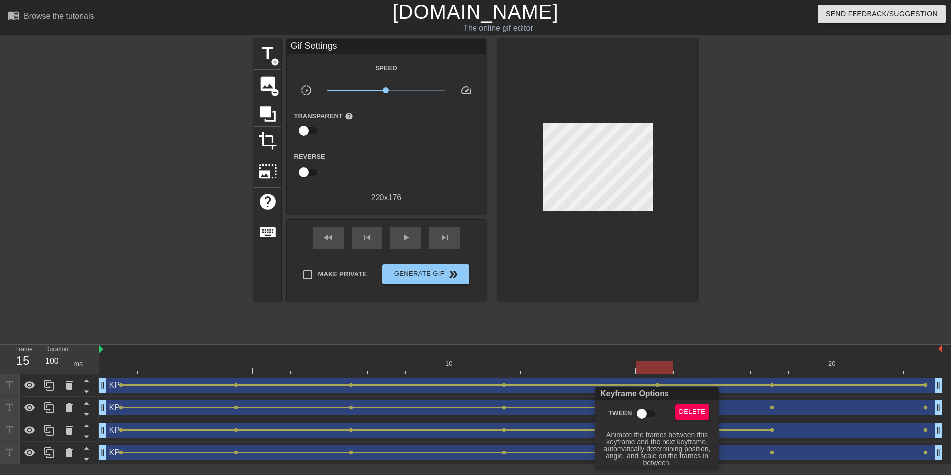
click at [649, 419] on input "Tween" at bounding box center [641, 413] width 57 height 19
checkbox input "true"
click at [742, 430] on div at bounding box center [475, 237] width 951 height 475
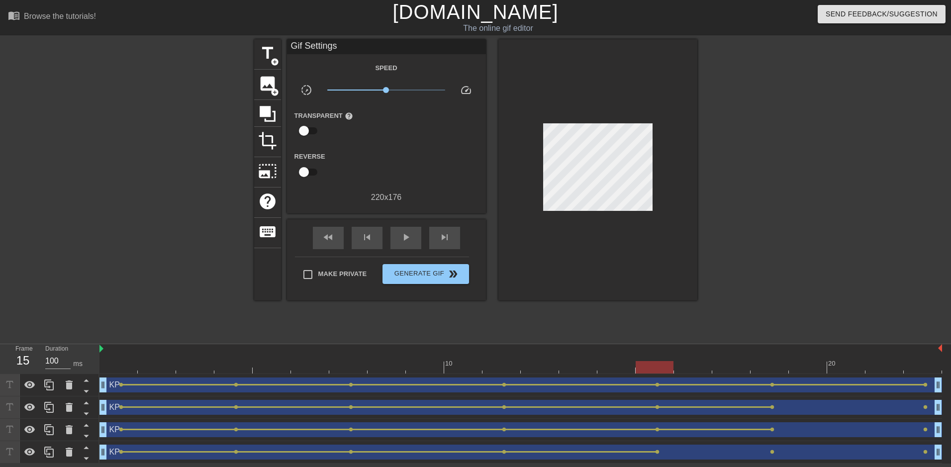
click at [779, 454] on div "KP drag_handle drag_handle" at bounding box center [520, 452] width 843 height 15
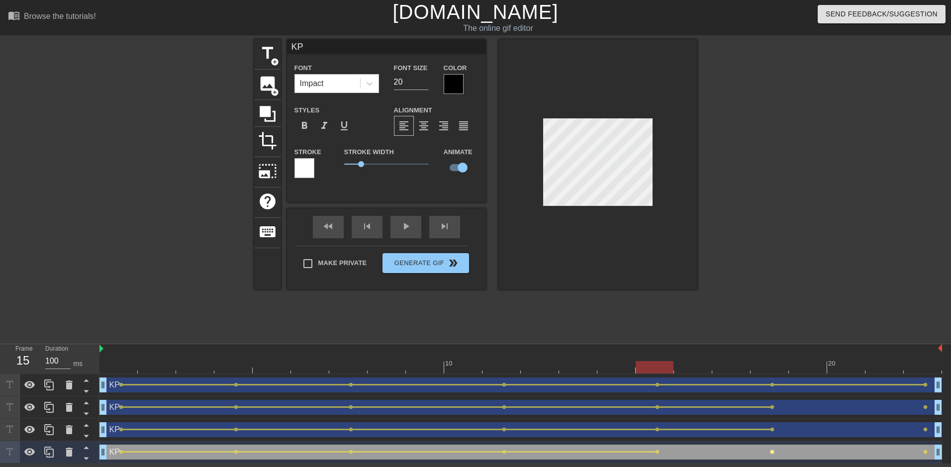
click at [774, 450] on span "lens" at bounding box center [772, 452] width 4 height 4
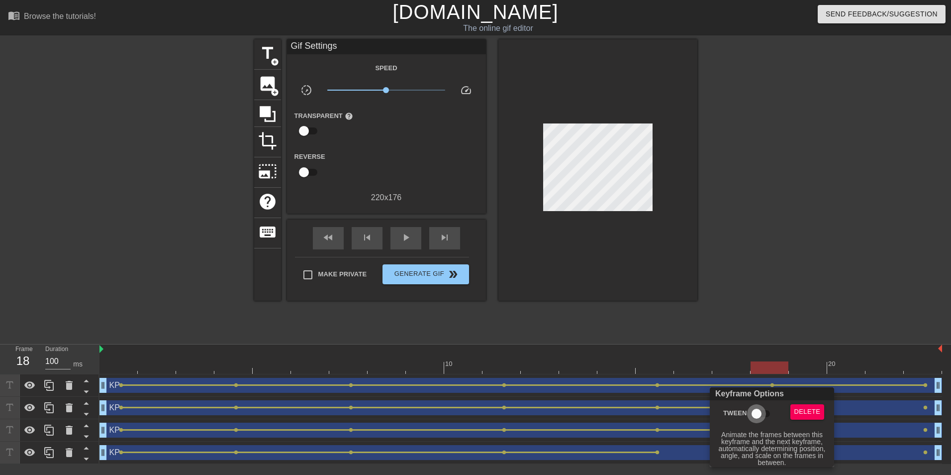
click at [750, 415] on input "Tween" at bounding box center [756, 413] width 57 height 19
checkbox input "true"
click at [663, 452] on div at bounding box center [475, 237] width 951 height 475
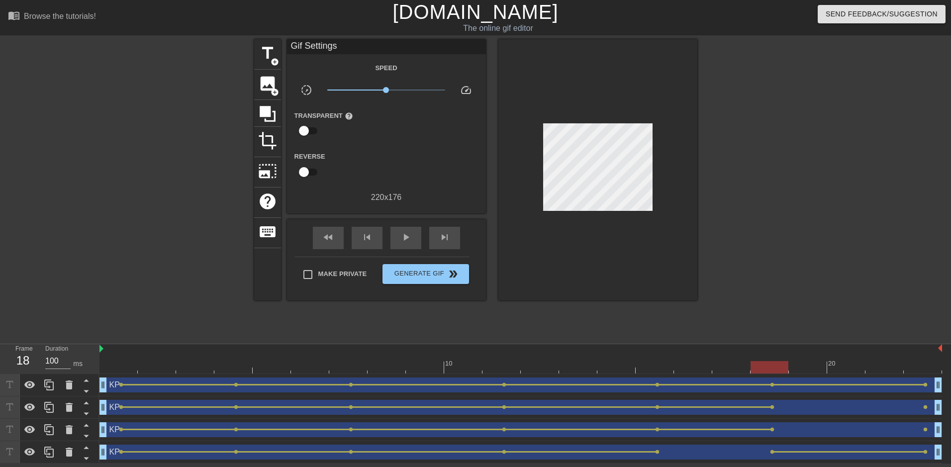
click at [656, 452] on span "lens" at bounding box center [657, 452] width 4 height 4
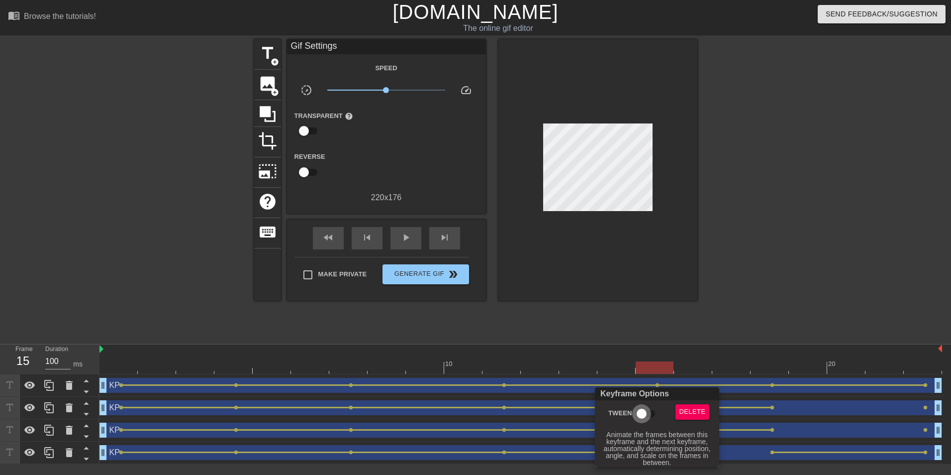
click at [647, 413] on input "Tween" at bounding box center [641, 413] width 57 height 19
checkbox input "true"
click at [776, 427] on div at bounding box center [475, 237] width 951 height 475
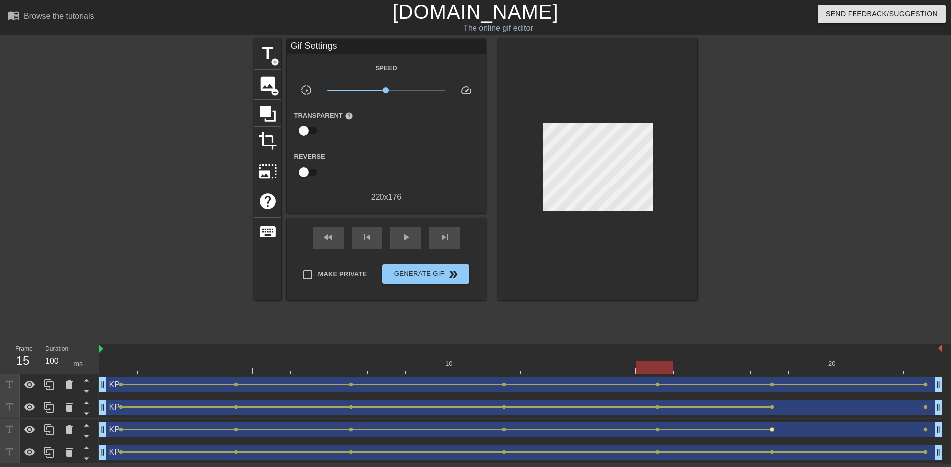
click at [774, 427] on span "lens" at bounding box center [772, 429] width 4 height 4
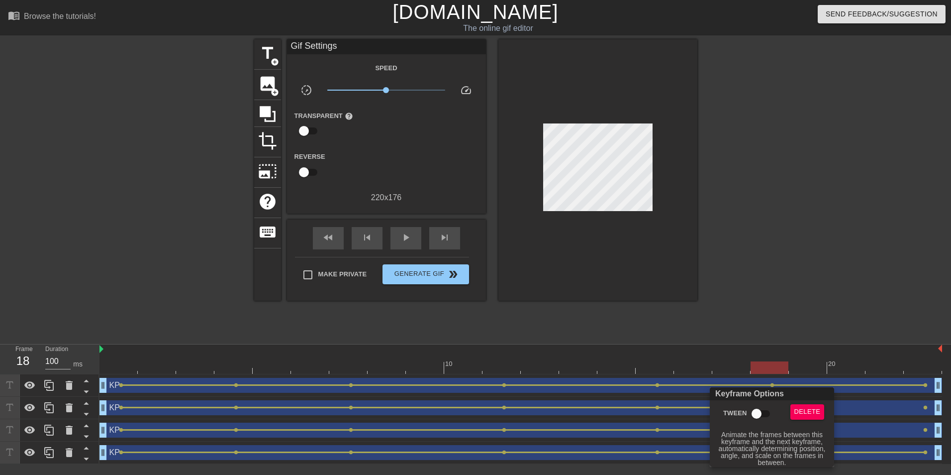
click at [758, 410] on input "Tween" at bounding box center [756, 413] width 57 height 19
checkbox input "true"
click at [905, 407] on div at bounding box center [475, 237] width 951 height 475
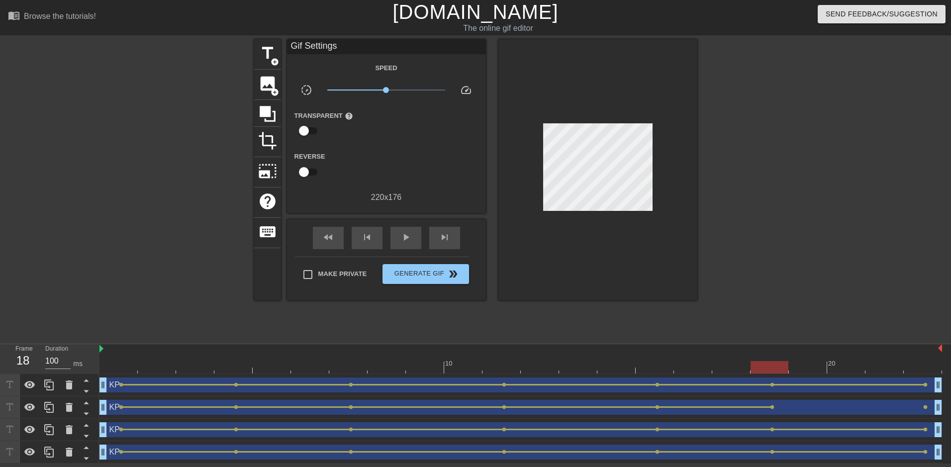
click at [773, 410] on div "KP drag_handle drag_handle" at bounding box center [520, 407] width 843 height 15
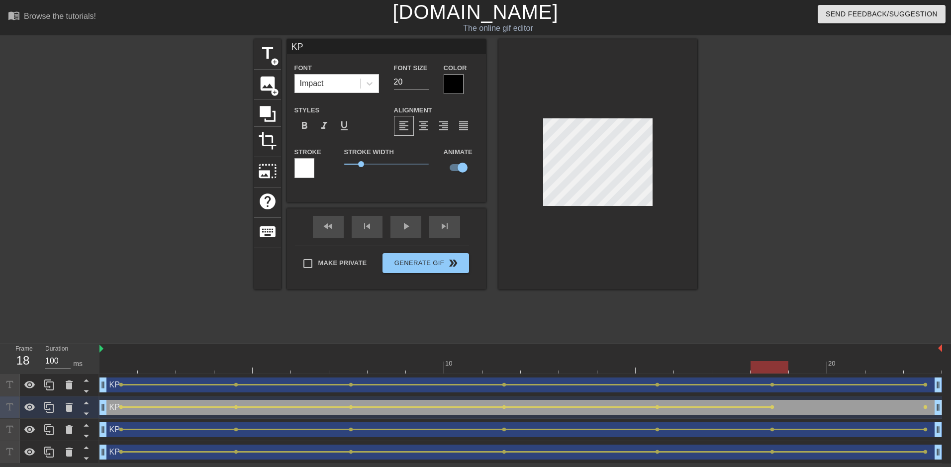
click at [773, 409] on div "KP drag_handle drag_handle" at bounding box center [520, 407] width 843 height 15
click at [773, 406] on span "lens" at bounding box center [772, 407] width 4 height 4
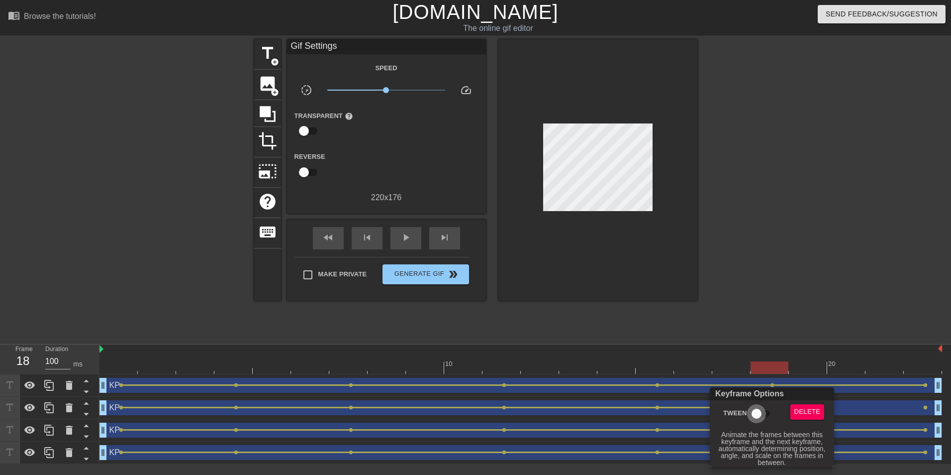
click at [760, 409] on input "Tween" at bounding box center [756, 413] width 57 height 19
checkbox input "true"
click at [414, 244] on div at bounding box center [475, 237] width 951 height 475
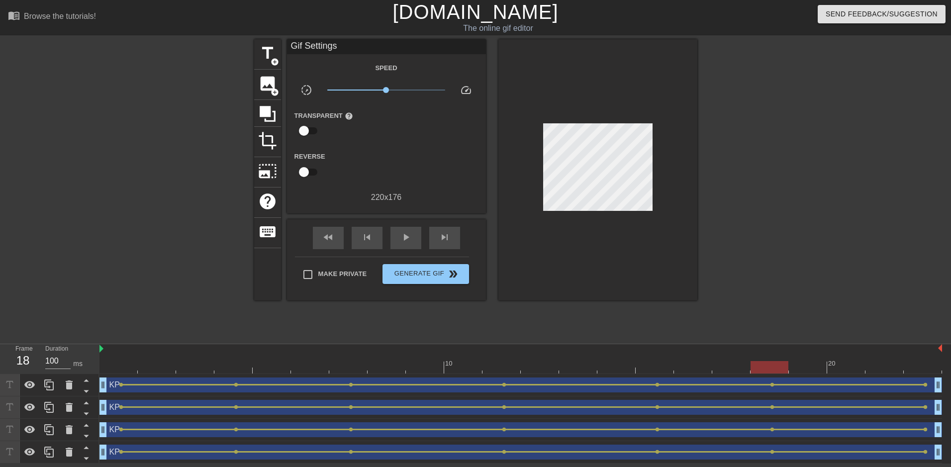
click at [121, 362] on div at bounding box center [520, 367] width 843 height 12
click at [403, 235] on span "play_arrow" at bounding box center [406, 237] width 12 height 12
click at [119, 369] on div at bounding box center [520, 367] width 843 height 12
click at [340, 372] on div at bounding box center [520, 367] width 843 height 12
click at [261, 372] on div at bounding box center [520, 367] width 843 height 12
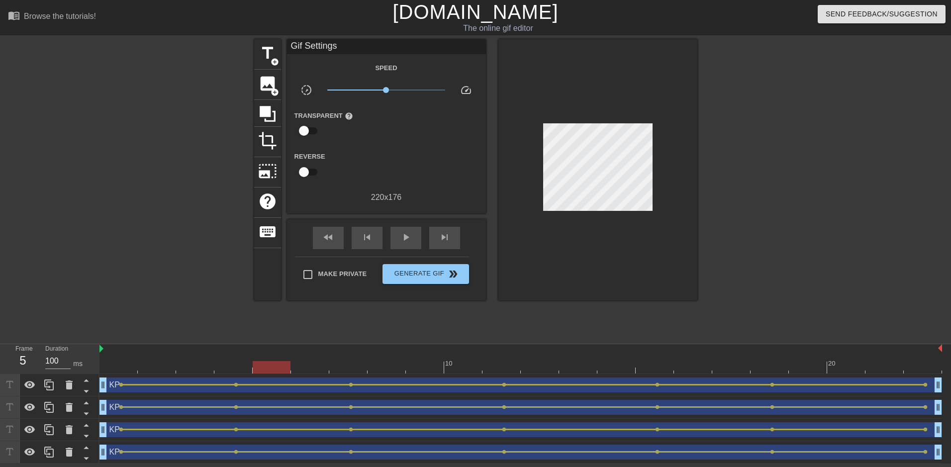
click at [348, 368] on div at bounding box center [520, 367] width 843 height 12
click at [271, 56] on span "title" at bounding box center [267, 53] width 19 height 19
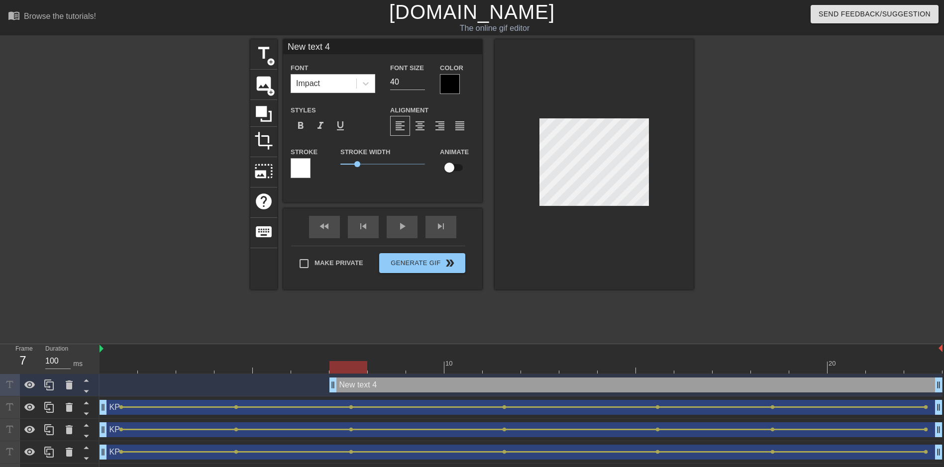
scroll to position [1, 2]
type input "K"
type textarea "K"
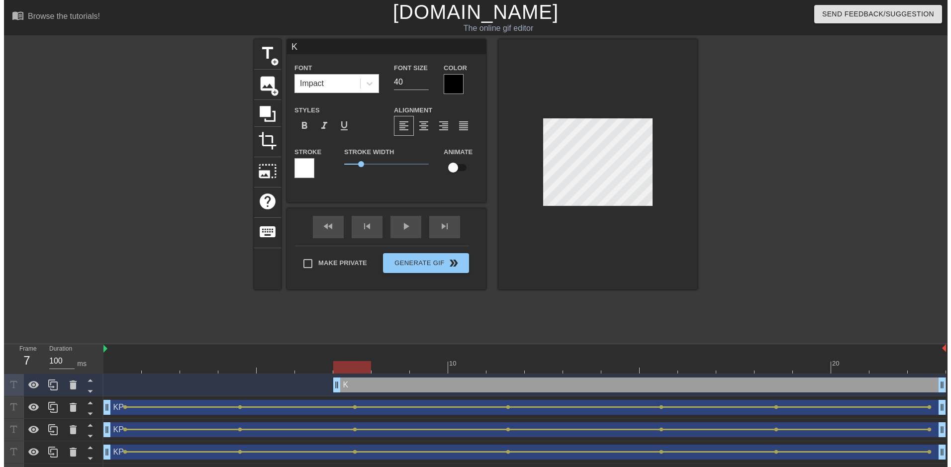
scroll to position [1, 1]
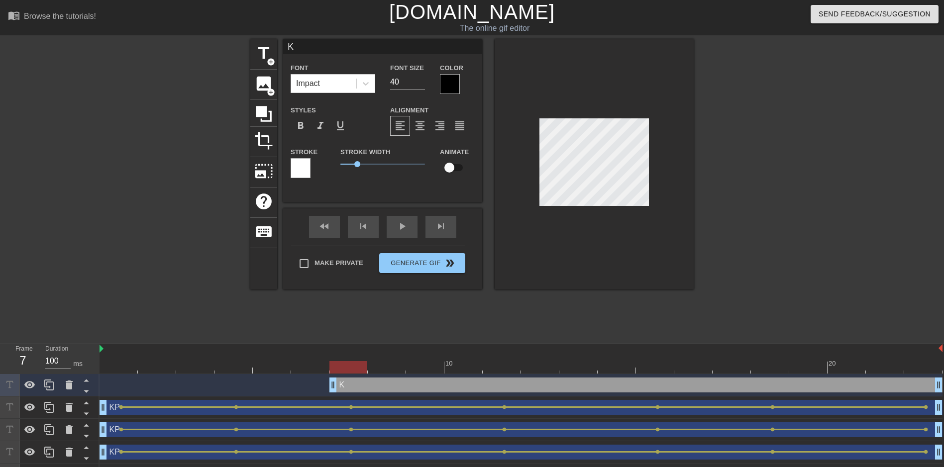
type input "KP"
type textarea "2"
type input "20"
type textarea "20"
type input "K"
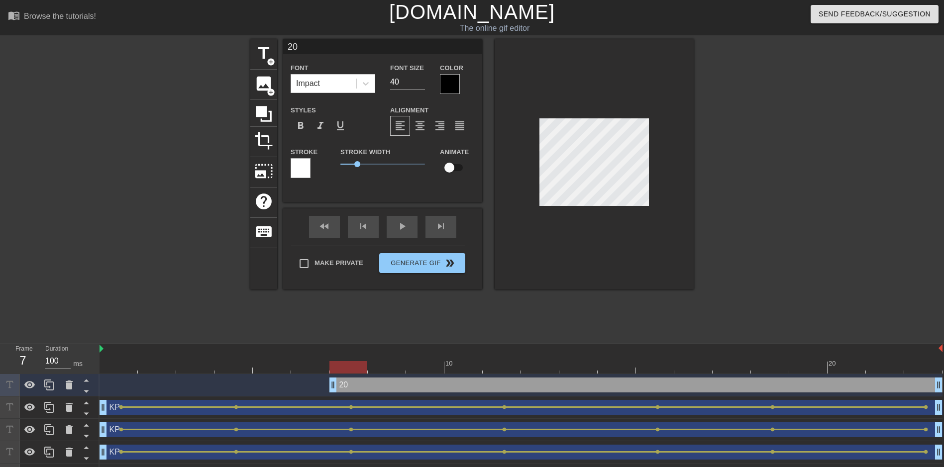
type textarea "K"
type input "KP"
type textarea "KP"
click at [410, 84] on input "40" at bounding box center [407, 82] width 35 height 16
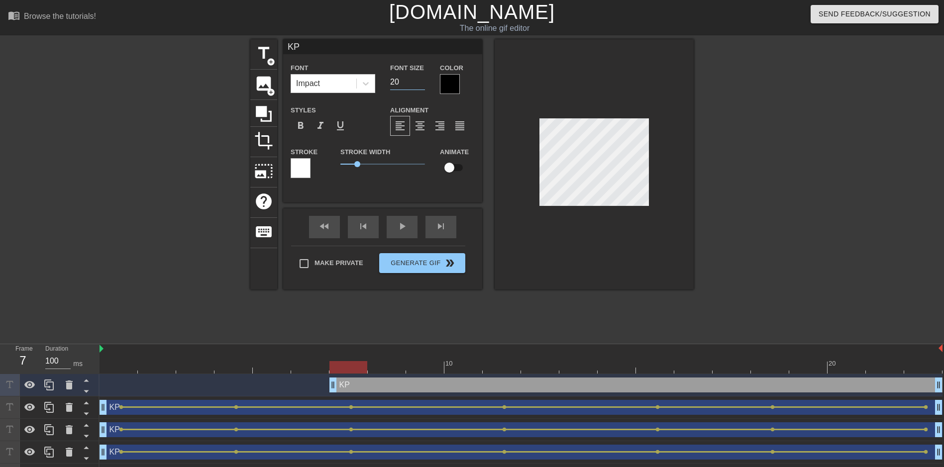
type input "20"
click at [445, 167] on input "checkbox" at bounding box center [449, 167] width 57 height 19
checkbox input "true"
click at [350, 387] on span "lens" at bounding box center [351, 385] width 4 height 4
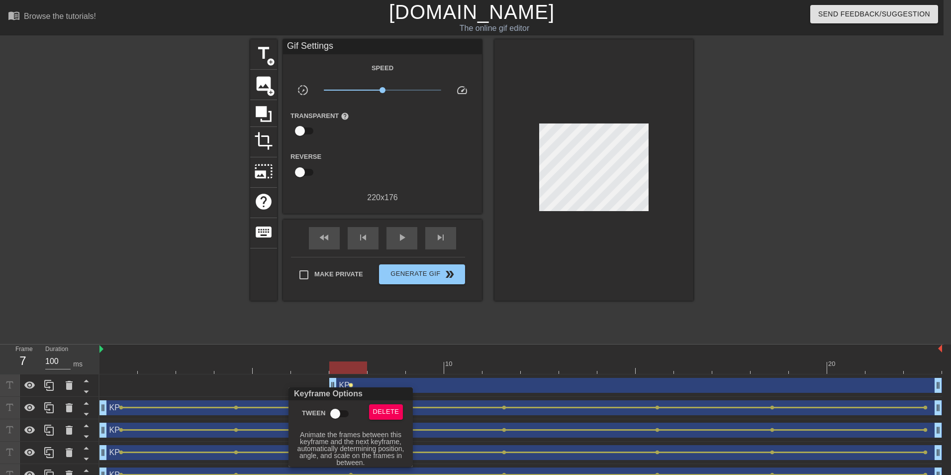
click at [336, 413] on input "Tween" at bounding box center [335, 413] width 57 height 19
checkbox input "true"
click at [591, 167] on div at bounding box center [475, 237] width 951 height 475
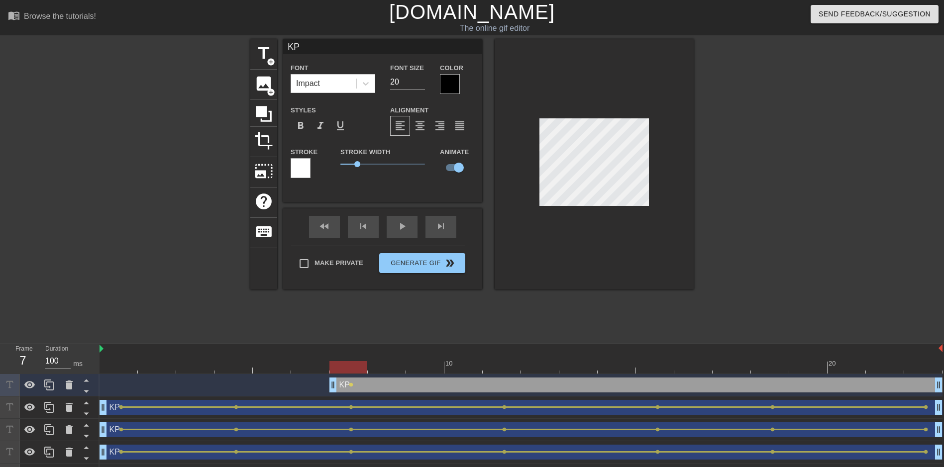
click at [512, 372] on div at bounding box center [520, 367] width 843 height 12
click at [666, 366] on div at bounding box center [520, 367] width 843 height 12
click at [753, 364] on div at bounding box center [520, 367] width 843 height 12
click at [917, 366] on div at bounding box center [520, 367] width 843 height 12
click at [352, 372] on div at bounding box center [520, 367] width 843 height 12
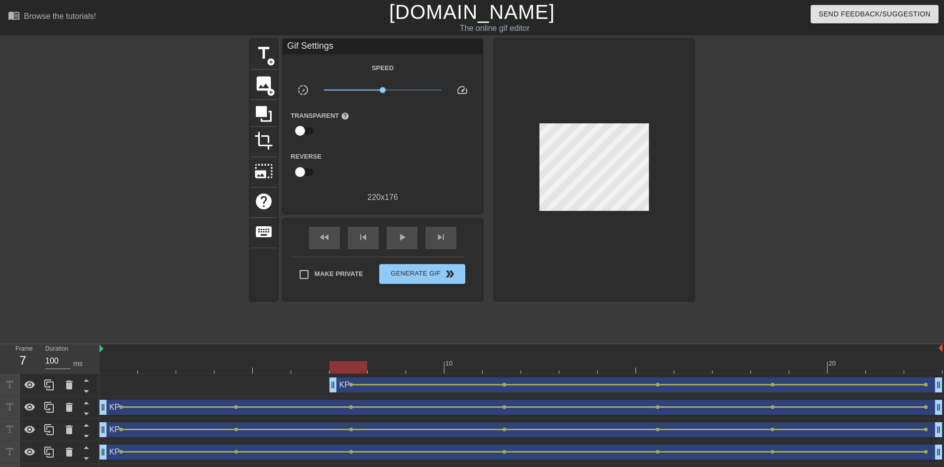
click at [682, 179] on div at bounding box center [593, 169] width 199 height 261
click at [47, 389] on icon at bounding box center [49, 385] width 12 height 12
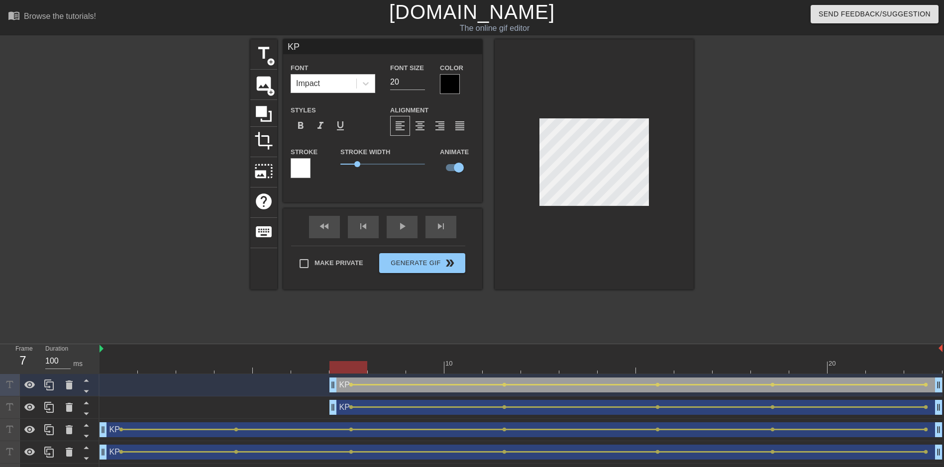
click at [511, 369] on div at bounding box center [520, 367] width 843 height 12
click at [353, 366] on div at bounding box center [520, 367] width 843 height 12
click at [381, 365] on div at bounding box center [520, 367] width 843 height 12
click at [420, 367] on div at bounding box center [520, 367] width 843 height 12
click at [576, 364] on div at bounding box center [520, 367] width 843 height 12
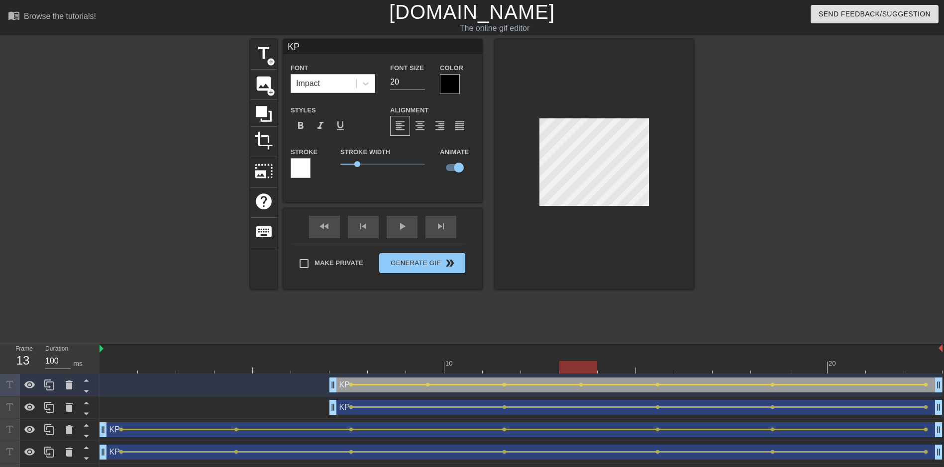
click at [767, 367] on div at bounding box center [520, 367] width 843 height 12
click at [915, 367] on div at bounding box center [520, 367] width 843 height 12
click at [403, 223] on div "fast_rewind skip_previous play_arrow skip_next" at bounding box center [382, 226] width 162 height 37
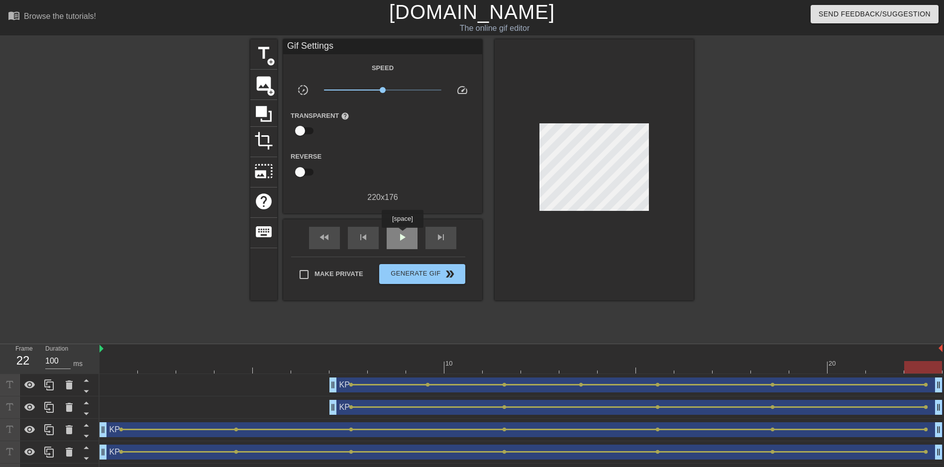
click at [402, 235] on span "play_arrow" at bounding box center [402, 237] width 12 height 12
click at [402, 235] on span "pause" at bounding box center [402, 237] width 12 height 12
click at [197, 386] on div "KP drag_handle drag_handle lens lens lens lens lens lens lens" at bounding box center [520, 385] width 843 height 15
click at [395, 385] on div at bounding box center [389, 384] width 73 height 1
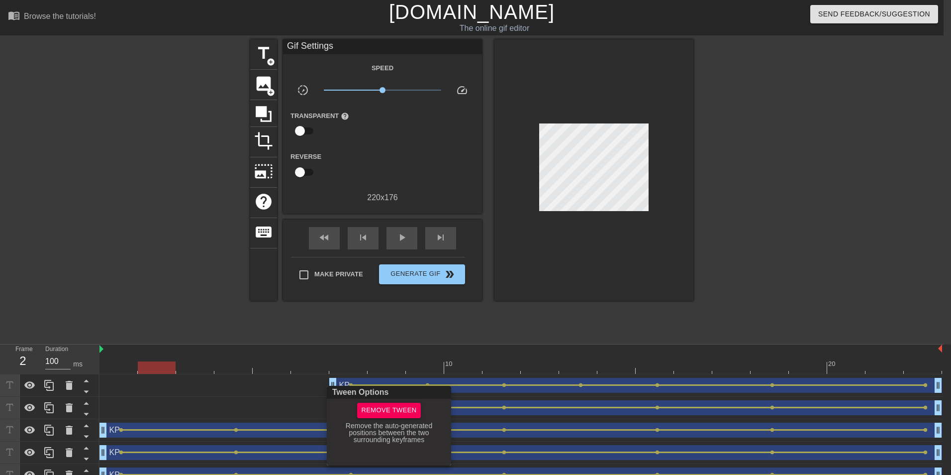
click at [332, 378] on div at bounding box center [475, 237] width 951 height 475
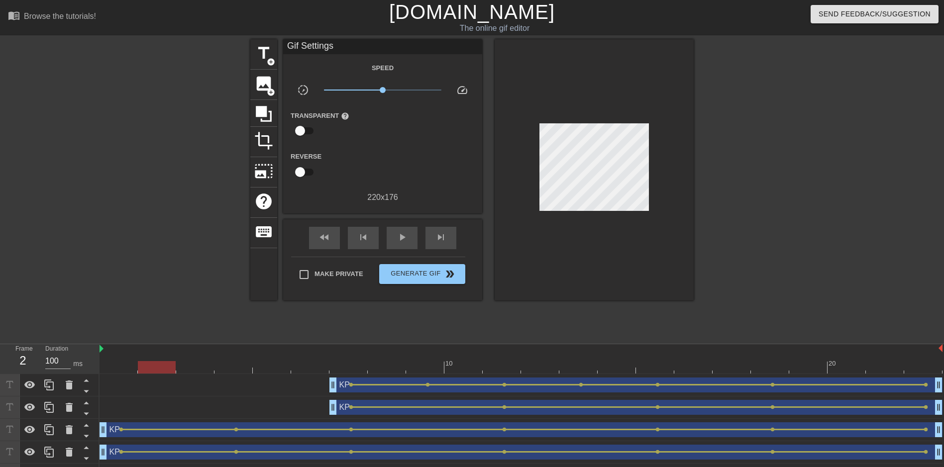
click at [454, 384] on div "KP drag_handle drag_handle" at bounding box center [635, 385] width 613 height 15
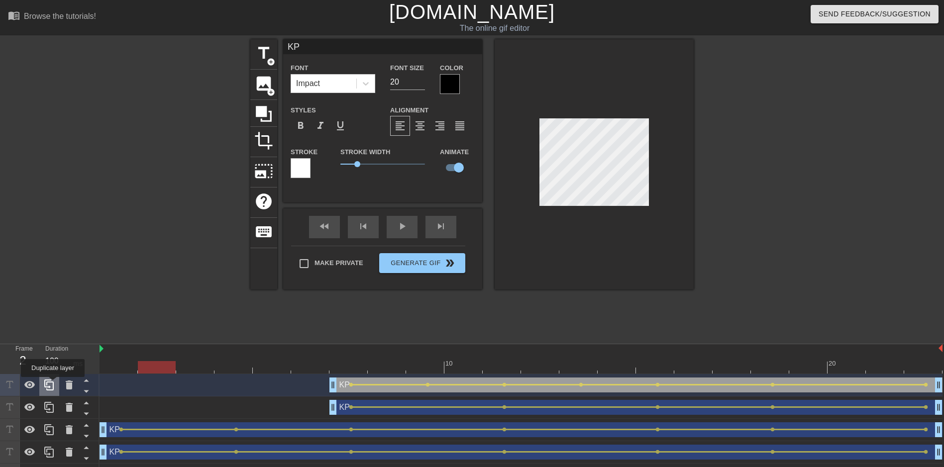
click at [53, 384] on icon at bounding box center [49, 385] width 12 height 12
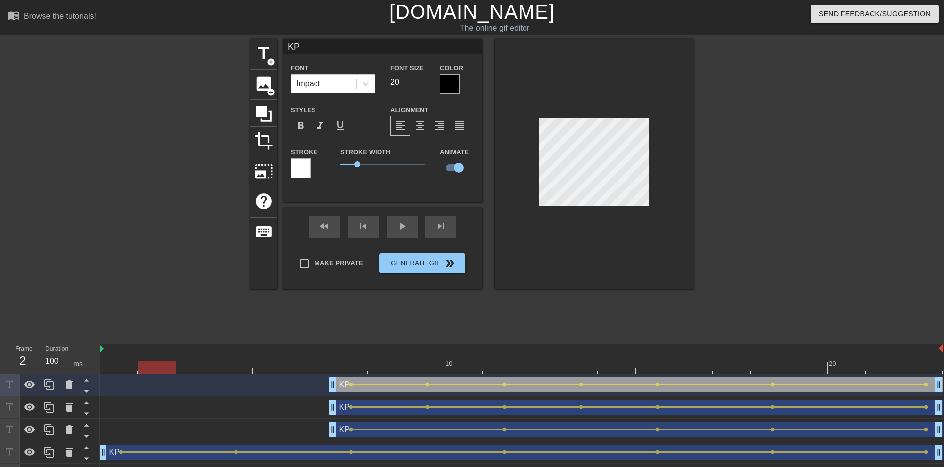
click at [355, 368] on div at bounding box center [520, 367] width 843 height 12
drag, startPoint x: 332, startPoint y: 384, endPoint x: 402, endPoint y: 383, distance: 70.2
click at [402, 383] on div "KP drag_handle drag_handle lens lens lens lens lens lens" at bounding box center [520, 385] width 843 height 15
click at [587, 372] on div at bounding box center [520, 367] width 843 height 12
click at [685, 367] on div at bounding box center [520, 367] width 843 height 12
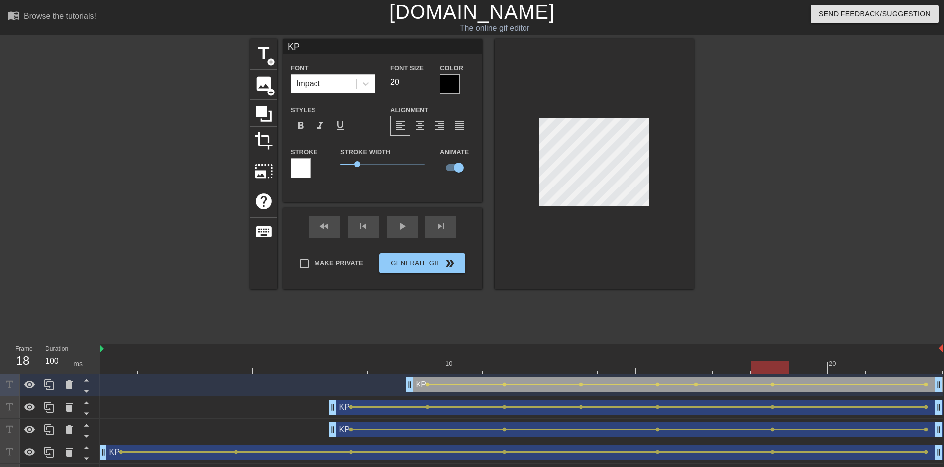
click at [779, 367] on div at bounding box center [520, 367] width 843 height 12
click at [918, 373] on div at bounding box center [520, 367] width 843 height 12
click at [46, 387] on icon at bounding box center [49, 385] width 12 height 12
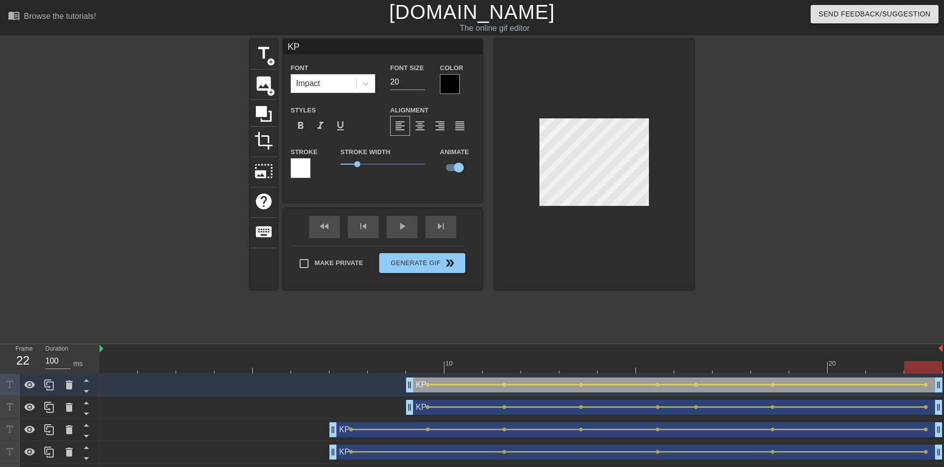
click at [426, 370] on div at bounding box center [520, 367] width 843 height 12
drag, startPoint x: 411, startPoint y: 387, endPoint x: 520, endPoint y: 384, distance: 109.5
click at [520, 384] on div "KP drag_handle drag_handle lens lens lens lens lens" at bounding box center [520, 385] width 843 height 15
click at [648, 364] on div at bounding box center [520, 367] width 843 height 12
click at [569, 364] on div at bounding box center [520, 367] width 843 height 12
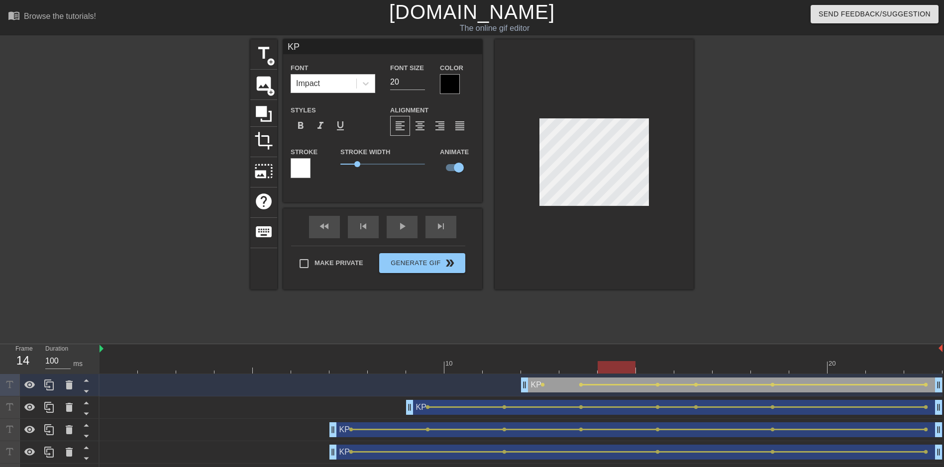
click at [609, 364] on div at bounding box center [520, 367] width 843 height 12
click at [542, 370] on div at bounding box center [520, 367] width 843 height 12
click at [657, 370] on div at bounding box center [520, 367] width 843 height 12
click at [762, 366] on div at bounding box center [520, 367] width 843 height 12
click at [913, 367] on div at bounding box center [520, 367] width 843 height 12
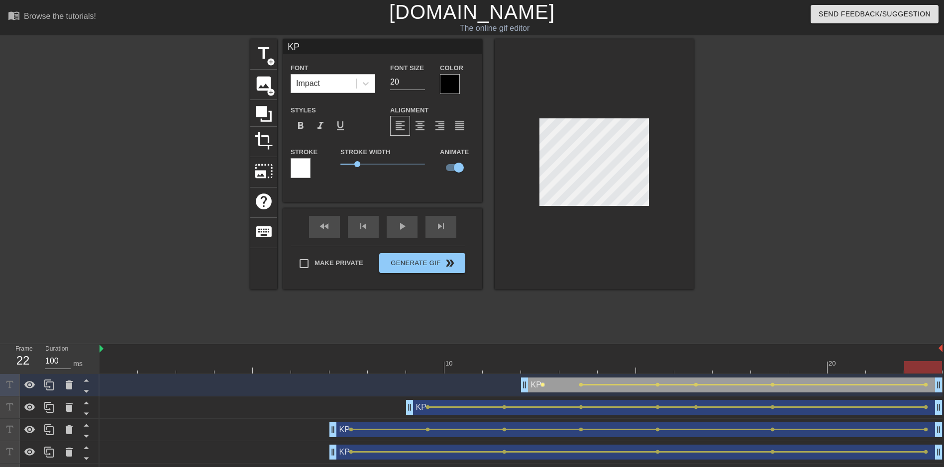
click at [543, 386] on span "lens" at bounding box center [542, 385] width 4 height 4
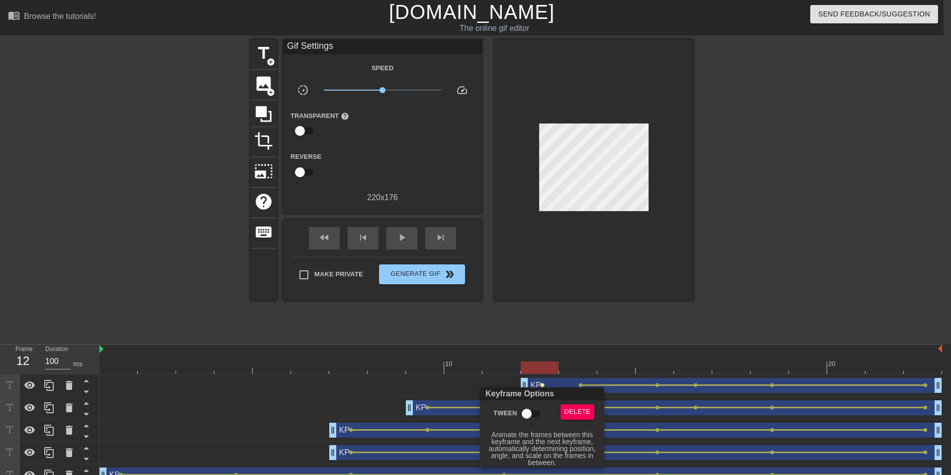
click at [536, 409] on input "Tween" at bounding box center [526, 413] width 57 height 19
checkbox input "true"
click at [45, 385] on div at bounding box center [475, 237] width 951 height 475
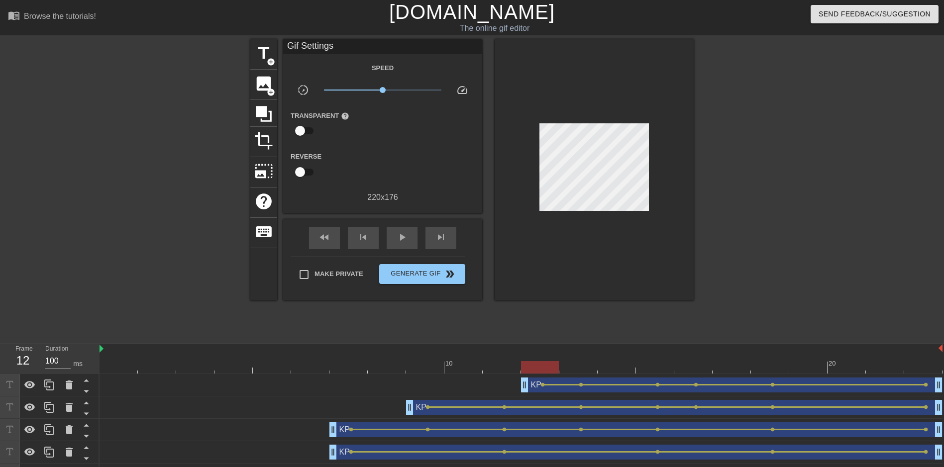
click at [562, 379] on div "KP drag_handle drag_handle" at bounding box center [731, 385] width 421 height 15
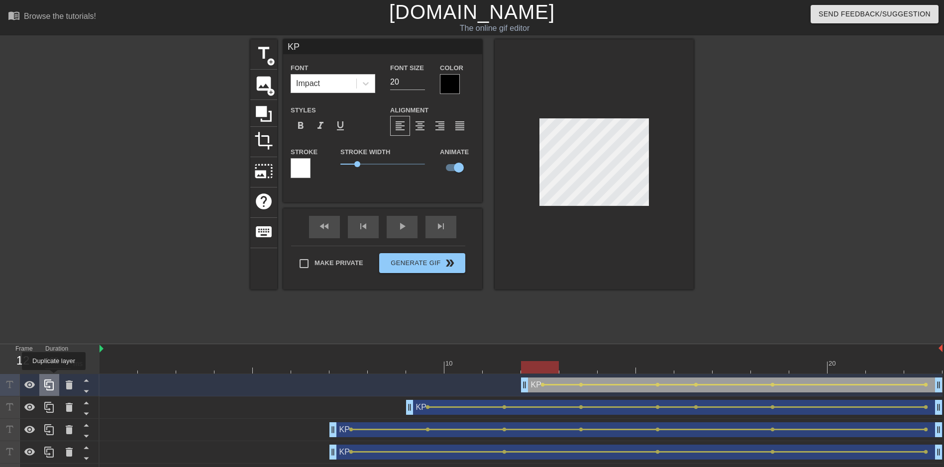
click at [53, 378] on div at bounding box center [49, 385] width 20 height 22
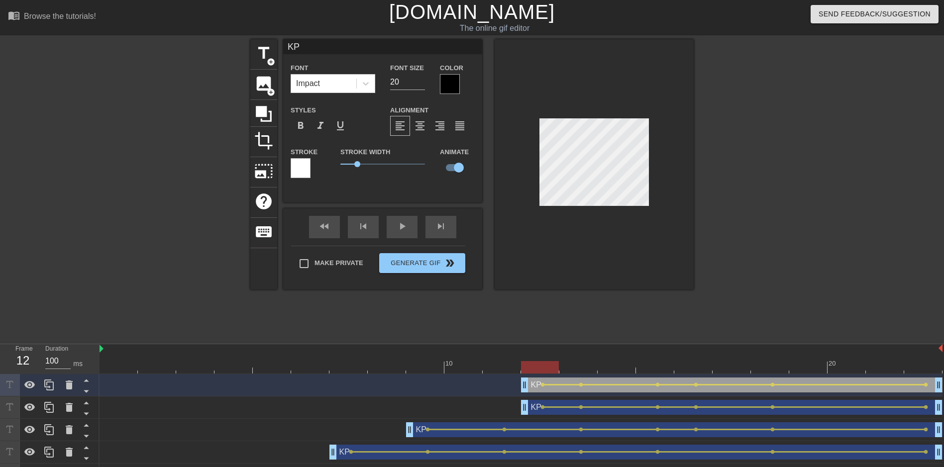
click at [652, 368] on div at bounding box center [520, 367] width 843 height 12
click at [760, 370] on div at bounding box center [520, 367] width 843 height 12
click at [913, 364] on div at bounding box center [520, 367] width 843 height 12
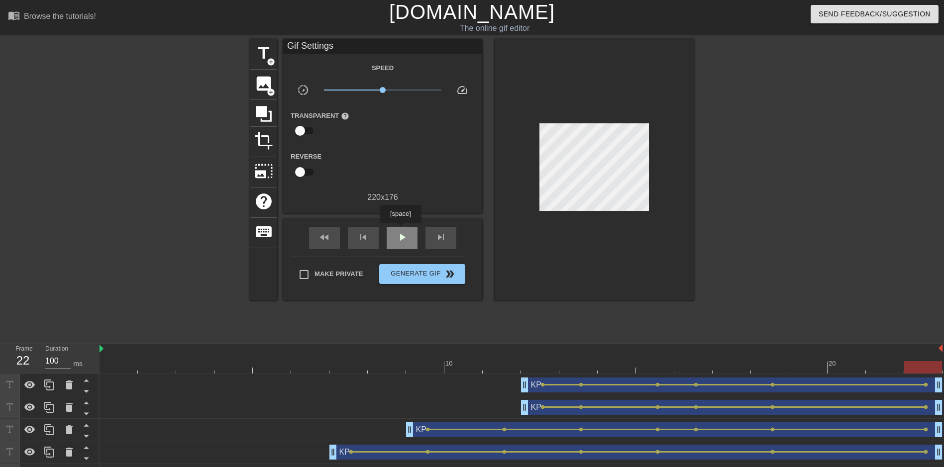
click at [400, 230] on div "play_arrow" at bounding box center [402, 238] width 31 height 22
click at [401, 232] on span "pause" at bounding box center [402, 237] width 12 height 12
click at [432, 277] on span "Generate Gif double_arrow" at bounding box center [422, 274] width 78 height 12
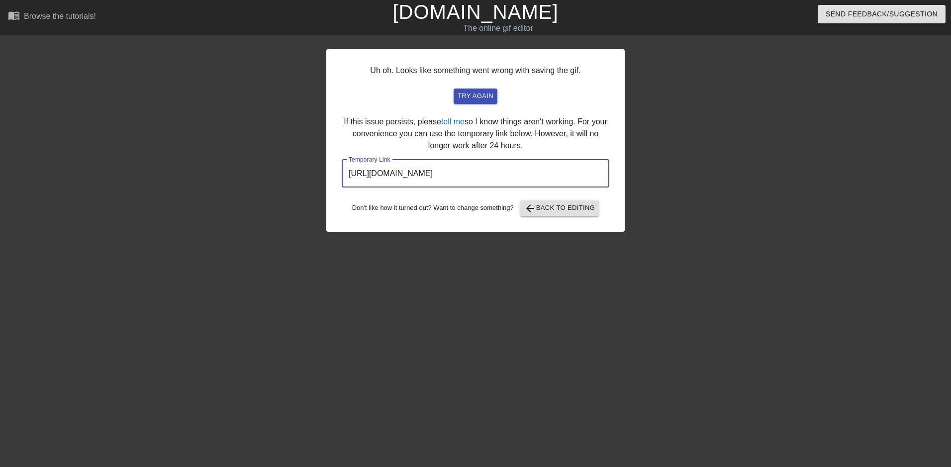
drag, startPoint x: 510, startPoint y: 172, endPoint x: 331, endPoint y: 172, distance: 178.6
click at [331, 172] on div "Uh oh. Looks like something went wrong with saving the gif. try again If this i…" at bounding box center [475, 140] width 298 height 183
